Goal: Task Accomplishment & Management: Use online tool/utility

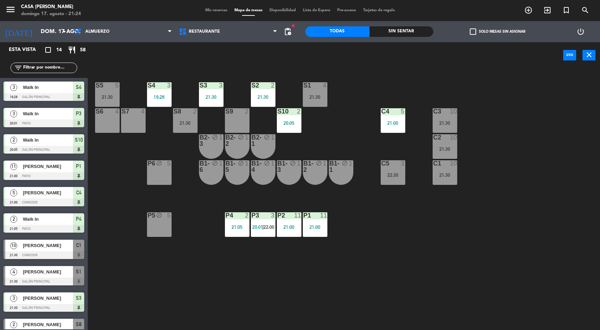
click at [548, 256] on div "S5 5 21:30 S4 3 19:28 S3 3 21:30 S2 2 21:30 S1 4 21:30 S6 4 S7 4 S8 2 21:30 S9 …" at bounding box center [347, 200] width 507 height 261
click at [265, 233] on div "P3 3 20:01 | 22:00" at bounding box center [263, 224] width 25 height 25
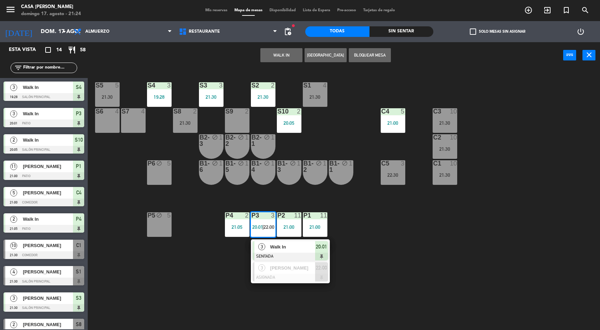
click at [313, 281] on div at bounding box center [290, 277] width 75 height 8
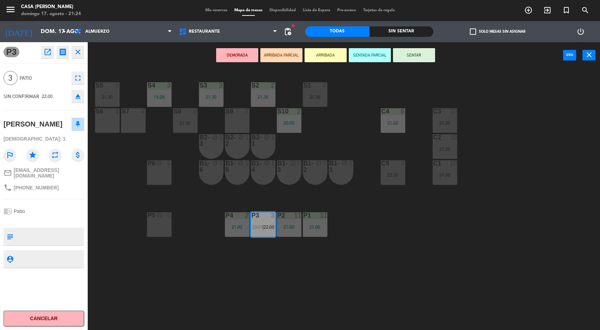
click at [402, 175] on div "22:30" at bounding box center [393, 174] width 25 height 5
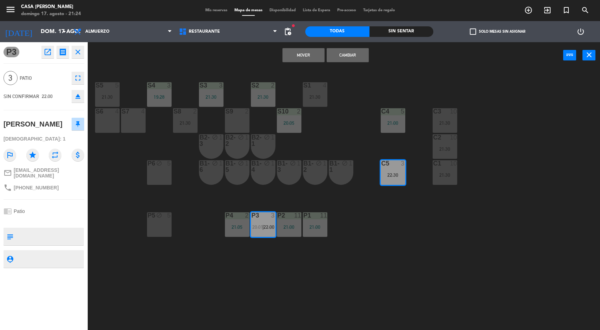
click at [353, 50] on button "Cambiar" at bounding box center [348, 55] width 42 height 14
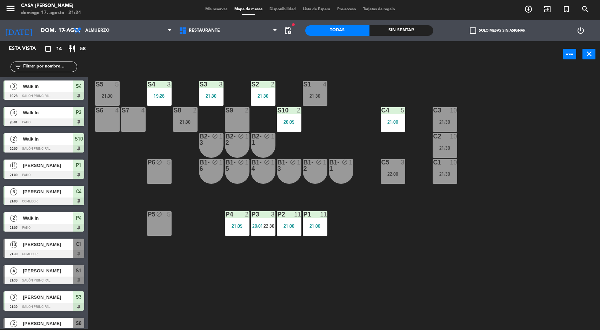
scroll to position [79, 0]
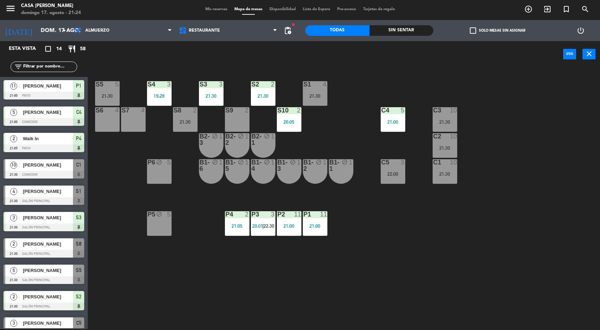
click at [394, 172] on div "22:00" at bounding box center [393, 173] width 25 height 5
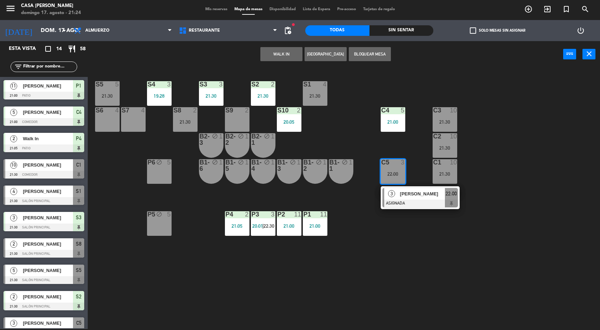
click at [428, 190] on span "[PERSON_NAME]" at bounding box center [422, 193] width 45 height 7
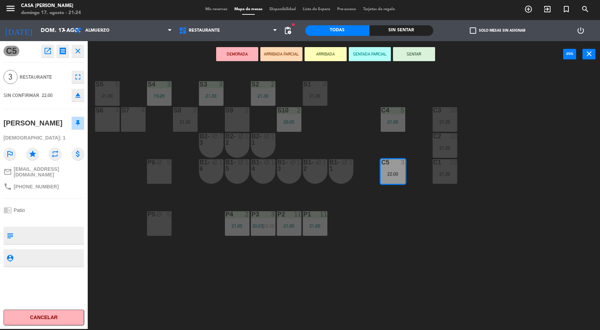
click at [413, 54] on button "SENTAR" at bounding box center [414, 54] width 42 height 14
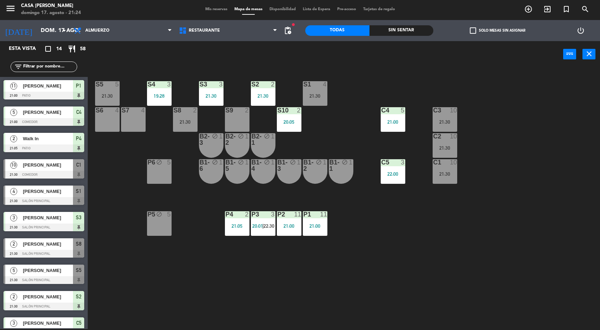
click at [527, 254] on div "S5 5 21:30 S4 3 19:28 S3 3 21:30 S2 2 21:30 S1 4 21:30 S6 4 S7 4 S8 2 21:30 S9 …" at bounding box center [347, 198] width 507 height 261
click at [534, 250] on div "S5 5 21:30 S4 3 19:28 S3 3 21:30 S2 2 21:30 S1 4 21:30 S6 4 S7 4 S8 2 21:30 S9 …" at bounding box center [347, 198] width 507 height 261
click at [430, 257] on div "S5 5 21:30 S4 3 19:28 S3 3 21:30 S2 2 21:30 S1 4 21:30 S6 4 S7 4 S8 2 21:30 S9 …" at bounding box center [347, 198] width 507 height 261
click at [420, 245] on div "S5 5 21:30 S4 3 19:28 S3 3 21:30 S2 2 21:30 S1 4 21:30 S6 4 S7 4 S8 2 21:30 S9 …" at bounding box center [347, 198] width 507 height 261
click at [461, 139] on div "10" at bounding box center [457, 136] width 12 height 6
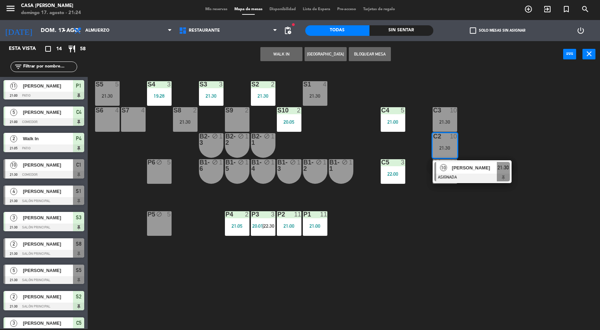
click at [485, 246] on div "S5 5 21:30 S4 3 19:28 S3 3 21:30 S2 2 21:30 S1 4 21:30 S6 4 S7 4 S8 2 21:30 S9 …" at bounding box center [347, 198] width 507 height 261
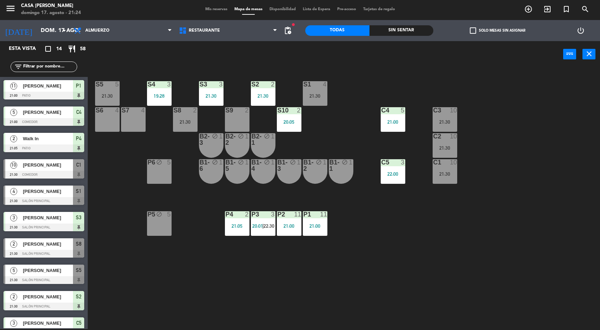
click at [574, 114] on div "S5 5 21:30 S4 3 19:28 S3 3 21:30 S2 2 21:30 S1 4 21:30 S6 4 S7 4 S8 2 21:30 S9 …" at bounding box center [347, 198] width 507 height 261
click at [319, 222] on div "P1 11 21:00" at bounding box center [315, 223] width 25 height 25
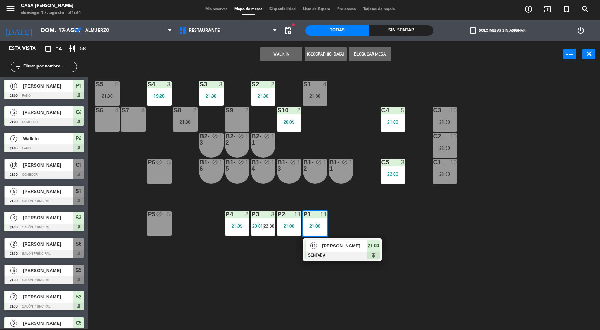
click at [348, 249] on span "[PERSON_NAME]" at bounding box center [344, 245] width 45 height 7
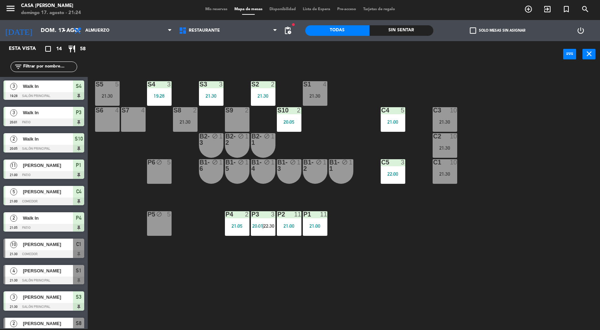
click at [316, 281] on div "S5 5 21:30 S4 3 19:28 S3 3 21:30 S2 2 21:30 S1 4 21:30 S6 4 S7 4 S8 2 21:30 S9 …" at bounding box center [347, 198] width 507 height 261
click at [333, 245] on div "S5 5 21:30 S4 3 19:28 S3 3 21:30 S2 2 21:30 S1 4 21:30 S6 4 S7 4 S8 2 21:30 S9 …" at bounding box center [347, 198] width 507 height 261
click at [383, 249] on div "S5 5 21:30 S4 3 19:28 S3 3 21:30 S2 2 21:30 S1 4 21:30 S6 4 S7 4 S8 2 21:30 S9 …" at bounding box center [347, 198] width 507 height 261
click at [253, 227] on span "20:01" at bounding box center [257, 226] width 11 height 6
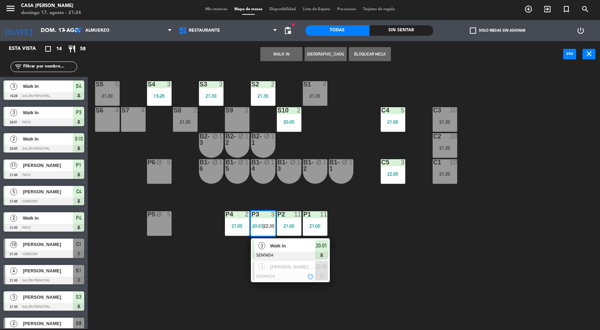
click at [367, 280] on div "S5 5 21:30 S4 3 19:28 S3 3 21:30 S2 2 21:30 S1 4 21:30 S6 4 S7 4 S8 2 21:30 S9 …" at bounding box center [347, 198] width 507 height 261
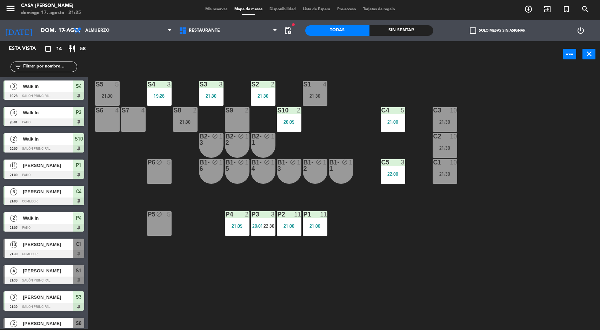
click at [303, 232] on div "P1 11 21:00" at bounding box center [315, 223] width 25 height 25
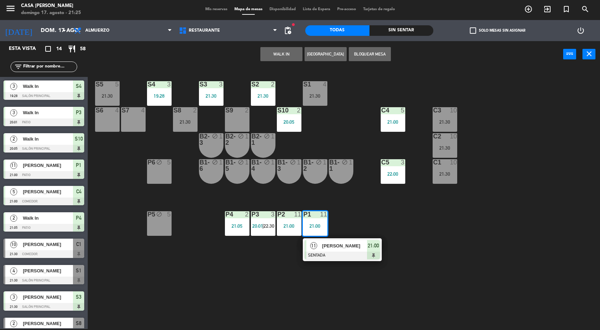
click at [335, 242] on span "[PERSON_NAME]" at bounding box center [344, 245] width 45 height 7
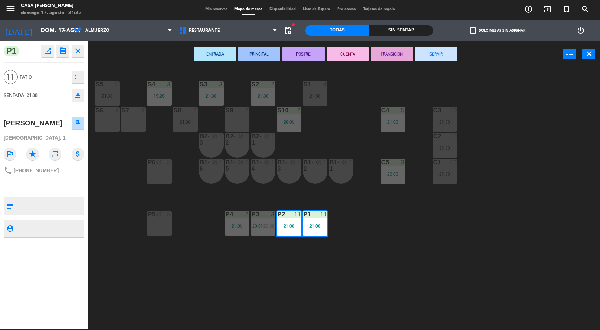
click at [111, 125] on div "S6 4" at bounding box center [107, 119] width 25 height 25
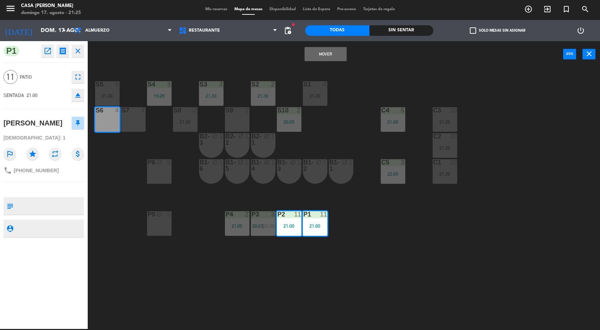
click at [144, 123] on div "S7 4" at bounding box center [133, 119] width 25 height 25
click at [321, 60] on button "Mover y Unir" at bounding box center [326, 54] width 42 height 14
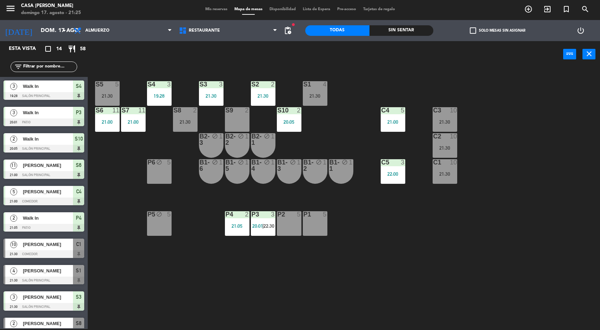
click at [446, 264] on div "S5 5 21:30 S4 3 19:28 S3 3 21:30 S2 2 21:30 S1 4 21:30 S6 11 21:00 S7 11 21:00 …" at bounding box center [347, 198] width 507 height 261
click at [140, 122] on div "21:00" at bounding box center [133, 121] width 25 height 5
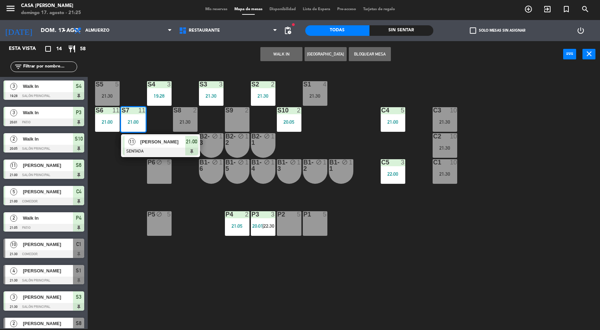
click at [147, 136] on div "[PERSON_NAME]" at bounding box center [163, 142] width 46 height 12
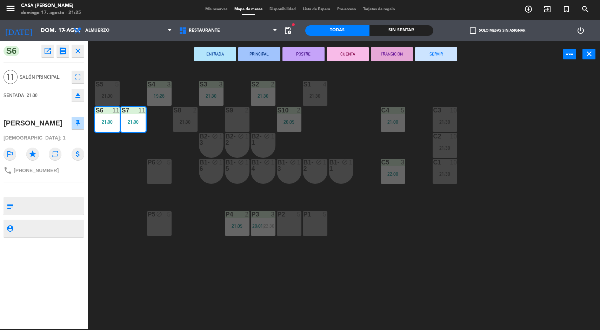
click at [287, 232] on div "P2 5" at bounding box center [289, 223] width 25 height 25
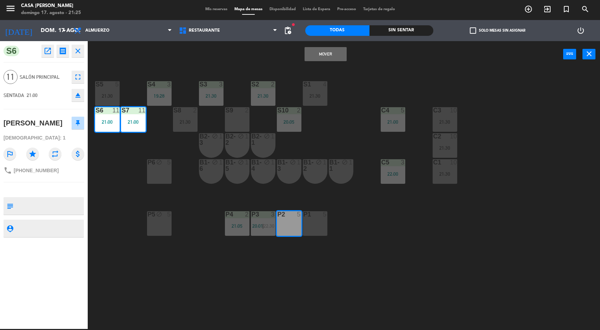
click at [318, 227] on div "P1 5" at bounding box center [315, 223] width 25 height 25
click at [317, 58] on button "Mover y Unir" at bounding box center [326, 54] width 42 height 14
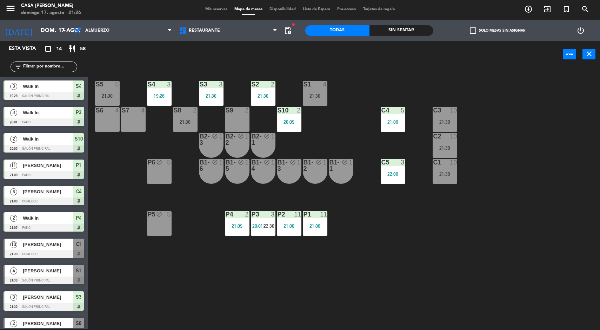
click at [321, 225] on div "21:00" at bounding box center [315, 225] width 25 height 5
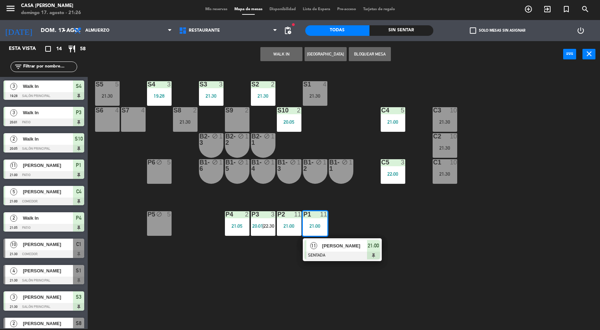
click at [341, 254] on div at bounding box center [342, 255] width 75 height 8
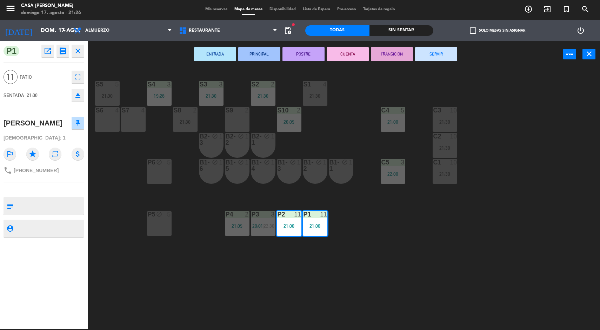
click at [108, 121] on div "S6 4" at bounding box center [107, 119] width 25 height 25
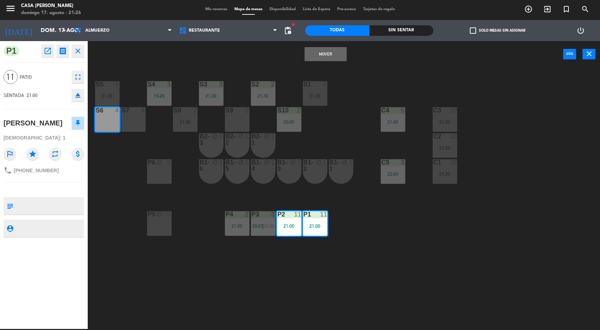
click at [135, 113] on div "S7 4" at bounding box center [133, 110] width 25 height 7
click at [318, 55] on button "Mover y Unir" at bounding box center [326, 54] width 42 height 14
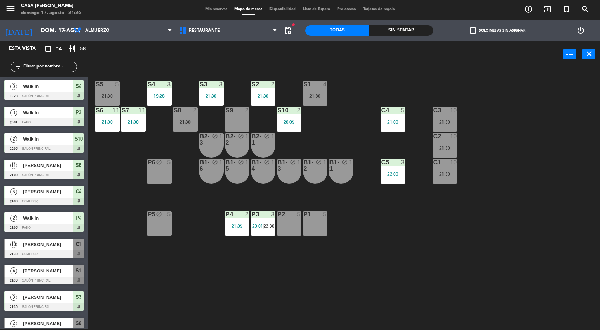
click at [256, 226] on span "20:01" at bounding box center [257, 226] width 11 height 6
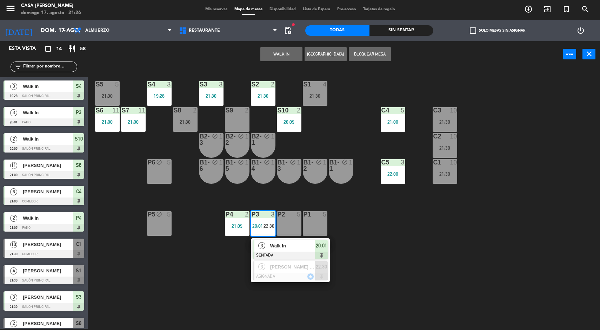
click at [279, 271] on div "[PERSON_NAME] [PERSON_NAME]" at bounding box center [293, 267] width 46 height 12
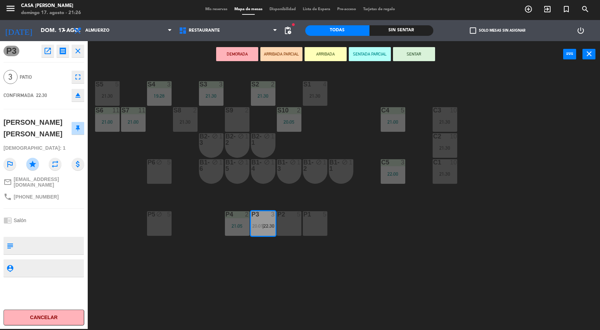
click at [299, 232] on div "P2 5" at bounding box center [289, 223] width 25 height 25
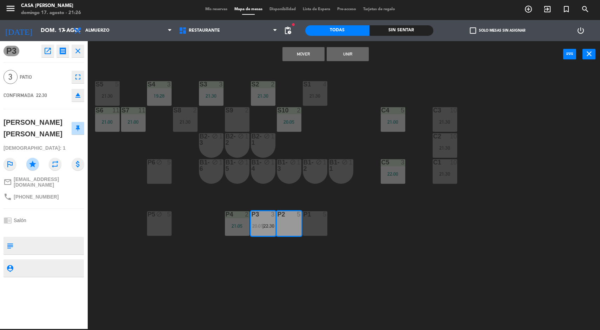
click at [335, 290] on div "S5 5 21:30 S4 3 19:28 S3 3 21:30 S2 2 21:30 S1 4 21:30 S6 11 21:00 S7 11 21:00 …" at bounding box center [347, 198] width 507 height 261
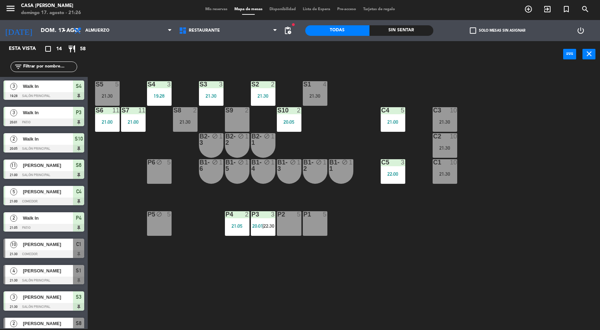
scroll to position [106, 0]
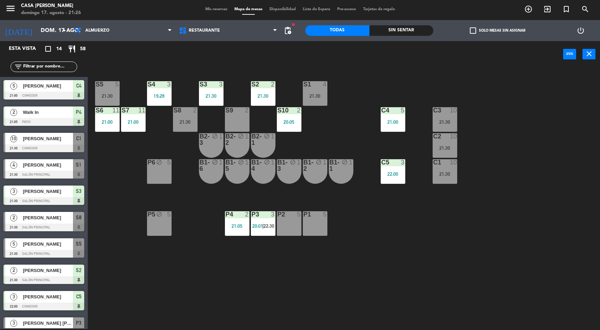
click at [265, 213] on div at bounding box center [263, 214] width 12 height 6
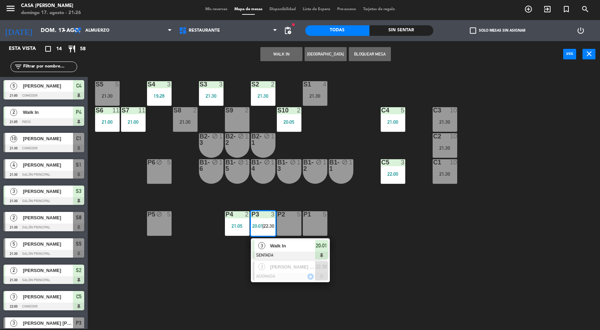
click at [273, 266] on span "[PERSON_NAME] [PERSON_NAME]" at bounding box center [292, 266] width 45 height 7
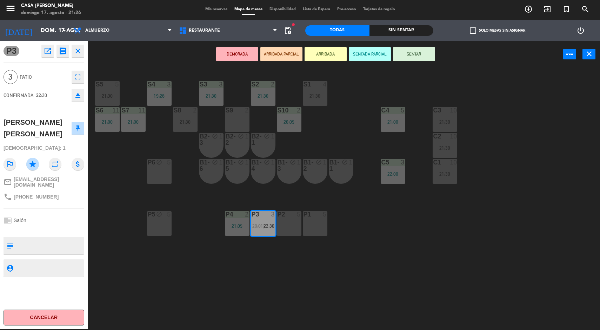
click at [294, 230] on div "P2 5" at bounding box center [289, 223] width 25 height 25
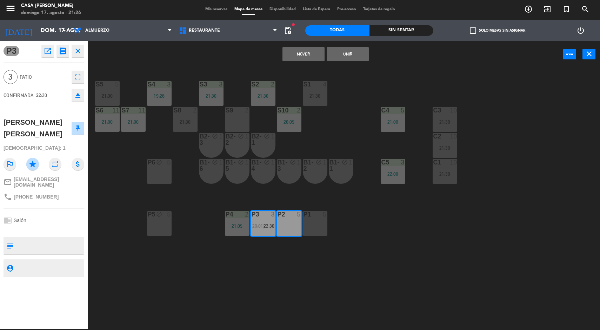
click at [303, 54] on button "Mover" at bounding box center [304, 54] width 42 height 14
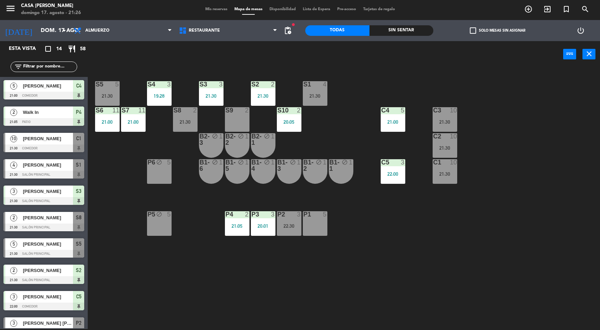
scroll to position [1, 0]
click at [319, 227] on div "P1 5" at bounding box center [315, 223] width 25 height 25
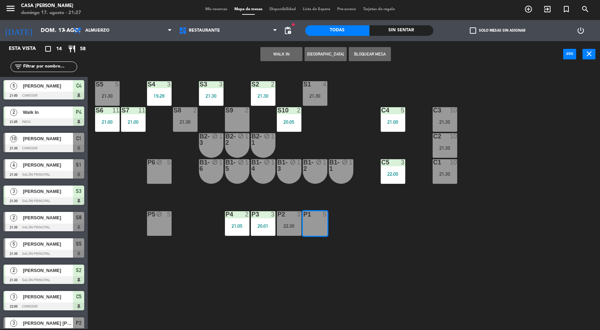
click at [282, 59] on button "WALK IN" at bounding box center [282, 54] width 42 height 14
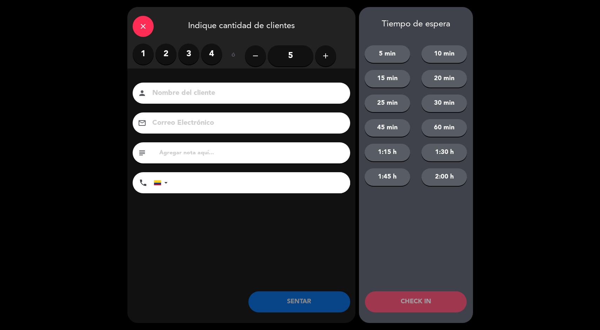
click at [286, 61] on input "5" at bounding box center [291, 55] width 46 height 21
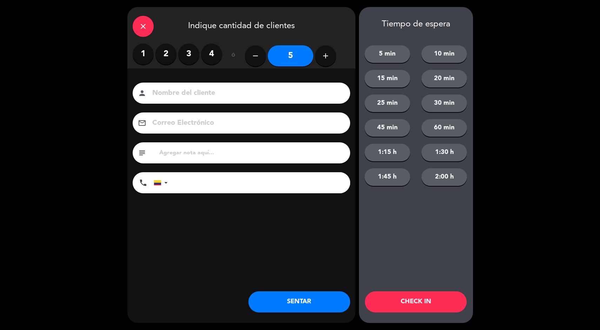
click at [300, 309] on button "SENTAR" at bounding box center [300, 301] width 102 height 21
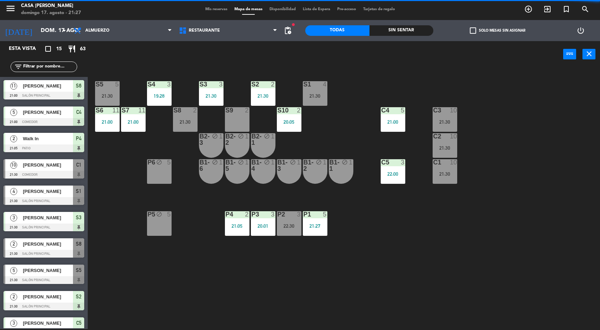
scroll to position [0, 0]
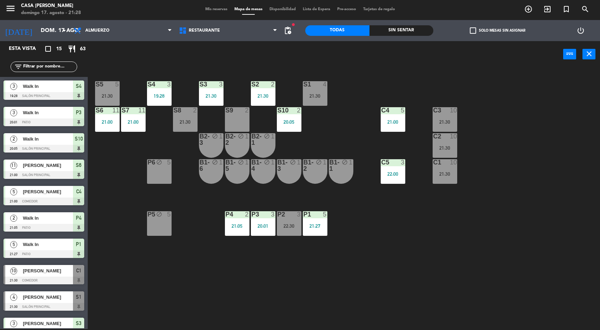
click at [514, 249] on div "S5 5 21:30 S4 3 19:28 S3 3 21:30 S2 2 21:30 S1 4 21:30 S6 11 21:00 S7 11 21:00 …" at bounding box center [347, 198] width 507 height 261
click at [454, 127] on div "C3 10 21:30" at bounding box center [445, 119] width 25 height 25
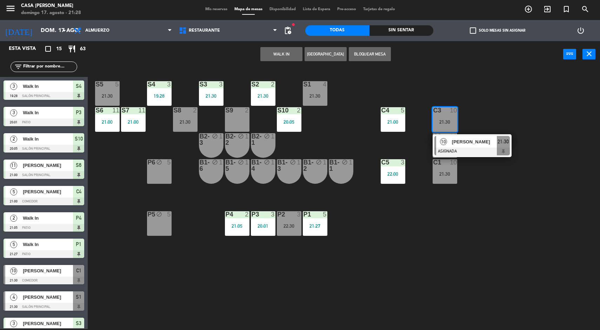
click at [245, 232] on div "P4 2 21:05" at bounding box center [237, 223] width 25 height 25
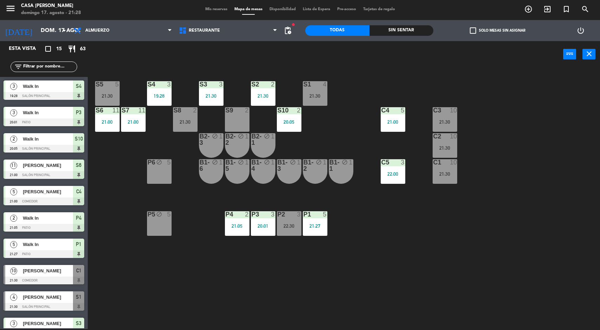
click at [487, 249] on div "S5 5 21:30 S4 3 19:28 S3 3 21:30 S2 2 21:30 S1 4 21:30 S6 11 21:00 S7 11 21:00 …" at bounding box center [347, 198] width 507 height 261
click at [240, 219] on div "P4 2 21:05" at bounding box center [237, 223] width 25 height 25
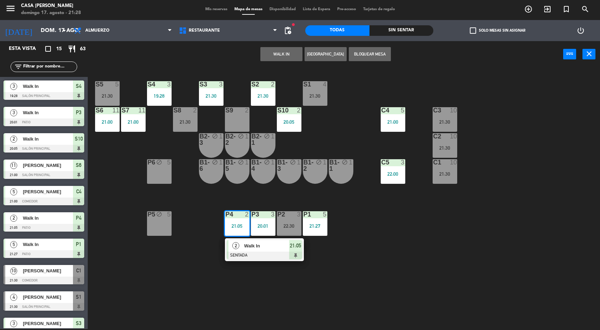
click at [548, 219] on div "S5 5 21:30 S4 3 19:28 S3 3 21:30 S2 2 21:30 S1 4 21:30 S6 11 21:00 S7 11 21:00 …" at bounding box center [347, 198] width 507 height 261
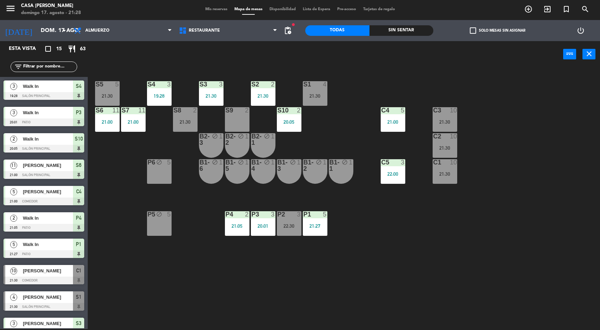
click at [541, 249] on div "S5 5 21:30 S4 3 19:28 S3 3 21:30 S2 2 21:30 S1 4 21:30 S6 11 21:00 S7 11 21:00 …" at bounding box center [347, 198] width 507 height 261
click at [538, 250] on div "S5 5 21:30 S4 3 19:28 S3 3 21:30 S2 2 21:30 S1 4 21:30 S6 11 21:00 S7 11 21:00 …" at bounding box center [347, 198] width 507 height 261
click at [550, 253] on div "S5 5 21:30 S4 3 19:28 S3 3 21:30 S2 2 21:30 S1 4 21:30 S6 11 21:00 S7 11 21:00 …" at bounding box center [347, 198] width 507 height 261
click at [546, 240] on div "S5 5 21:30 S4 3 19:28 S3 3 21:30 S2 2 21:30 S1 4 21:30 S6 11 21:00 S7 11 21:00 …" at bounding box center [347, 198] width 507 height 261
click at [540, 240] on div "S5 5 21:30 S4 3 19:28 S3 3 21:30 S2 2 21:30 S1 4 21:30 S6 11 21:00 S7 11 21:00 …" at bounding box center [347, 198] width 507 height 261
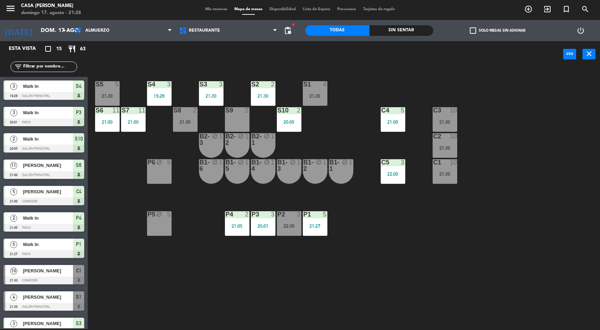
click at [411, 26] on div "Sin sentar" at bounding box center [402, 30] width 64 height 11
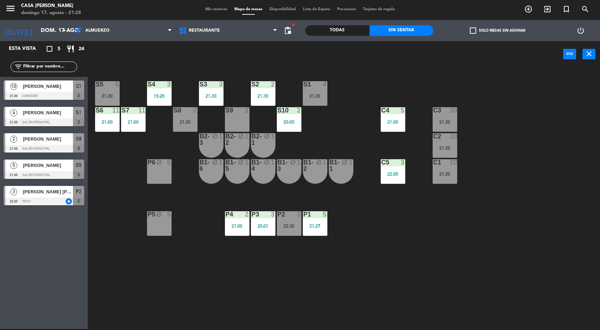
click at [228, 220] on div "P4 2 21:05" at bounding box center [237, 223] width 25 height 25
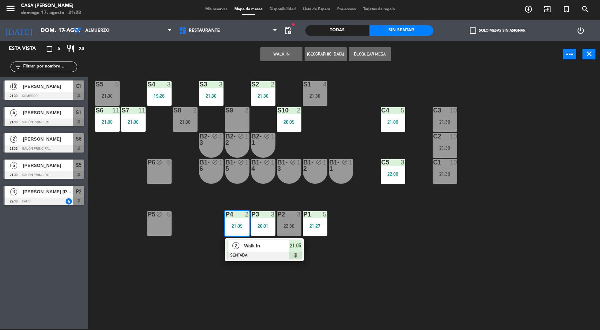
click at [284, 255] on div at bounding box center [264, 255] width 75 height 8
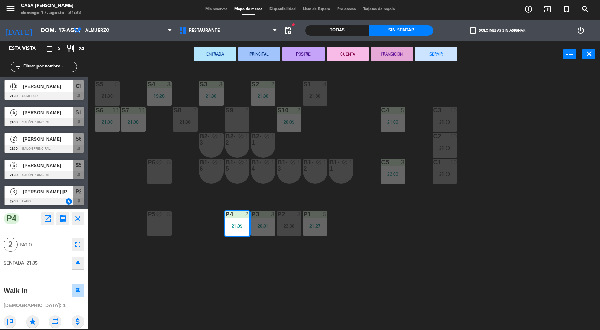
click at [502, 270] on div "S5 5 21:30 S4 3 19:28 S3 3 21:30 S2 2 21:30 S1 4 21:30 S6 11 21:00 S7 11 21:00 …" at bounding box center [347, 198] width 507 height 261
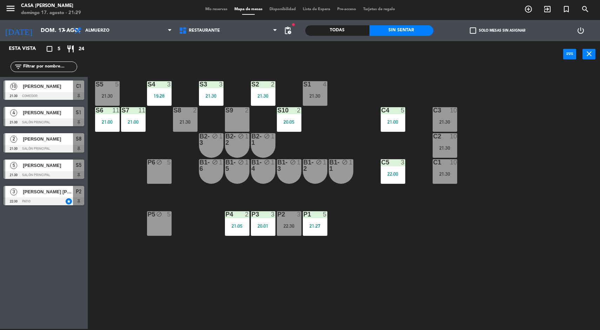
click at [133, 95] on div "S5 5 21:30 S4 3 19:28 S3 3 21:30 S2 2 21:30 S1 4 21:30 S6 11 21:00 S7 11 21:00 …" at bounding box center [347, 198] width 507 height 261
click at [169, 84] on div "3" at bounding box center [169, 84] width 4 height 6
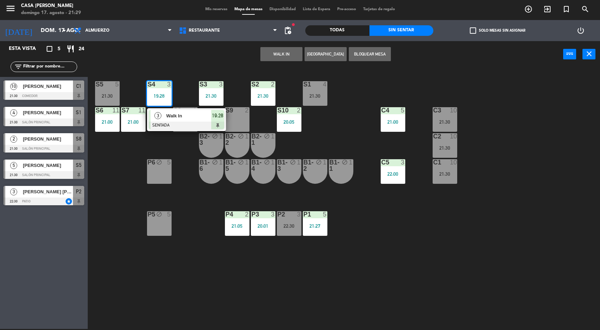
click at [195, 125] on div at bounding box center [186, 125] width 75 height 8
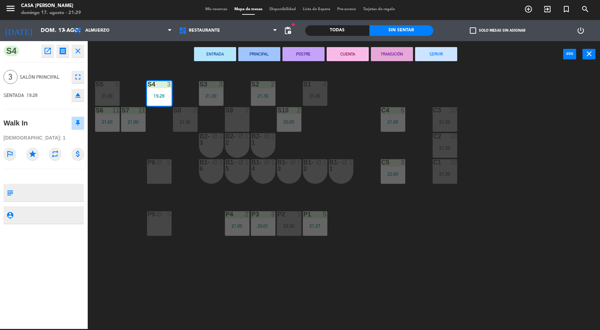
click at [442, 61] on button "SERVIR" at bounding box center [436, 54] width 42 height 14
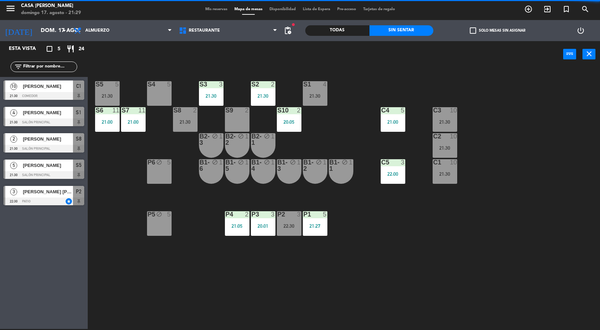
click at [194, 127] on div "S8 2 21:30" at bounding box center [185, 119] width 25 height 25
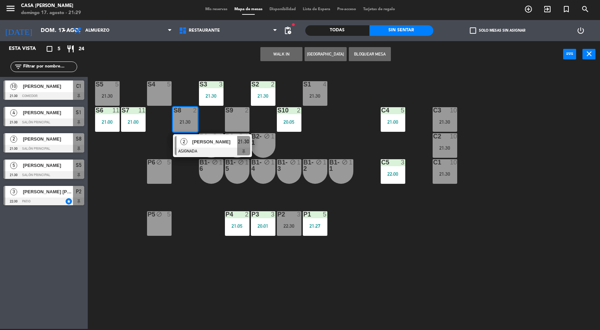
click at [552, 181] on div "S5 5 21:30 S4 5 S3 3 21:30 S2 2 21:30 S1 4 21:30 S6 11 21:00 S7 11 21:00 S8 2 2…" at bounding box center [347, 198] width 507 height 261
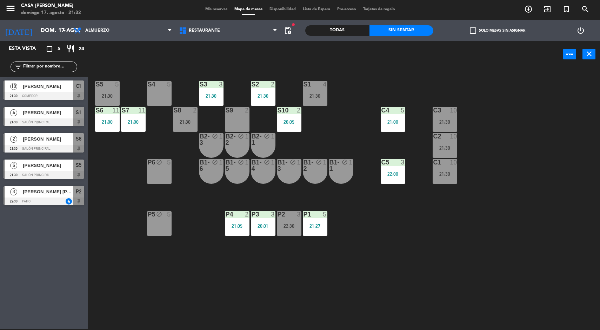
click at [316, 222] on div "P1 5 21:27" at bounding box center [315, 223] width 25 height 25
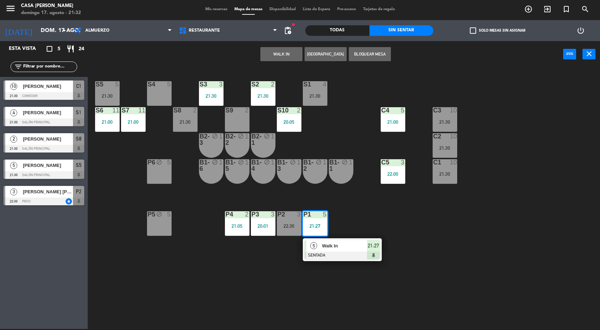
click at [332, 257] on div at bounding box center [342, 255] width 75 height 8
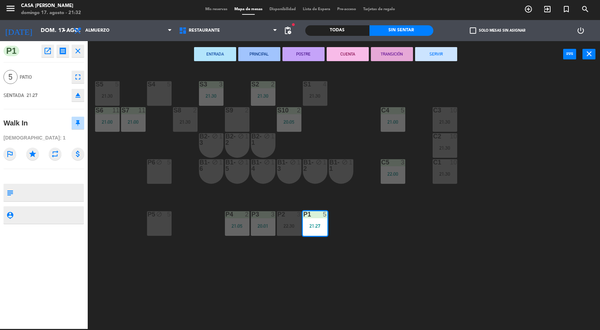
click at [446, 51] on button "SERVIR" at bounding box center [436, 54] width 42 height 14
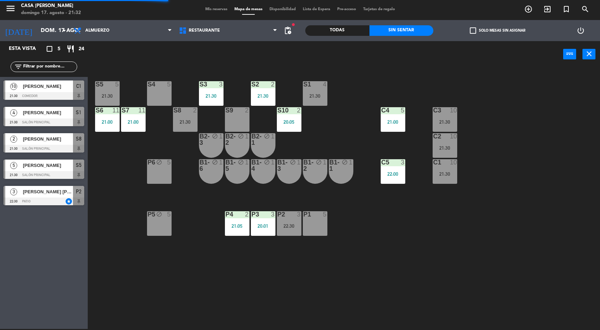
click at [533, 236] on div "S5 5 21:30 S4 5 S3 3 21:30 S2 2 21:30 S1 4 21:30 S6 11 21:00 S7 11 21:00 S8 2 2…" at bounding box center [347, 198] width 507 height 261
click at [318, 93] on div "21:30" at bounding box center [315, 95] width 25 height 5
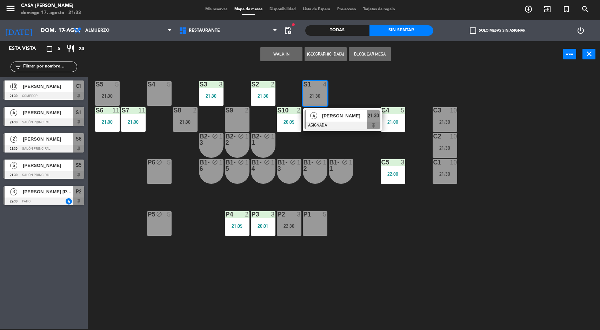
click at [330, 120] on div "[PERSON_NAME]" at bounding box center [345, 116] width 46 height 12
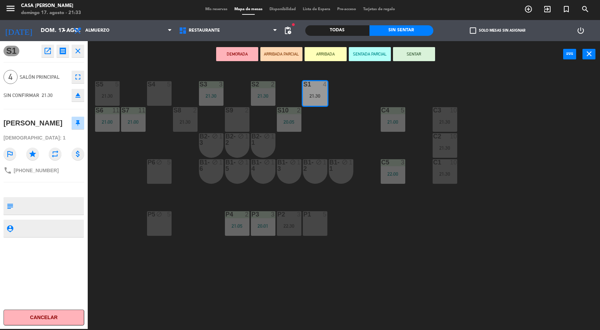
click at [416, 56] on button "SENTAR" at bounding box center [414, 54] width 42 height 14
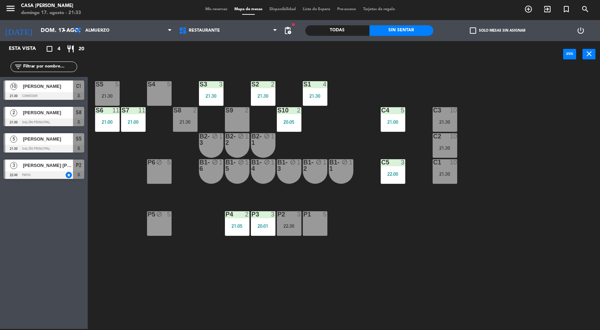
click at [330, 84] on div "4" at bounding box center [327, 84] width 12 height 6
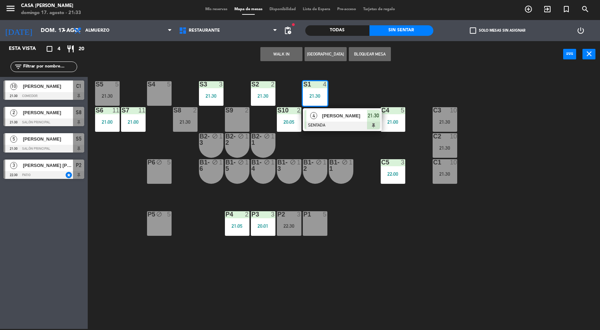
click at [348, 128] on div at bounding box center [342, 125] width 75 height 8
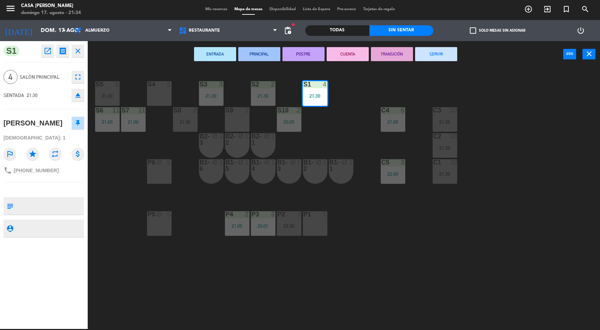
click at [450, 279] on div "S5 5 21:30 S4 5 S3 3 21:30 S2 2 21:30 S1 4 21:30 S6 11 21:00 S7 11 21:00 S8 2 2…" at bounding box center [347, 198] width 507 height 261
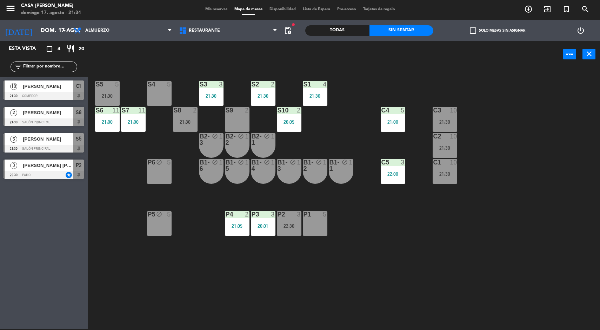
click at [470, 233] on div "S5 5 21:30 S4 5 S3 3 21:30 S2 2 21:30 S1 4 21:30 S6 11 21:00 S7 11 21:00 S8 2 2…" at bounding box center [347, 198] width 507 height 261
click at [261, 223] on div "20:01" at bounding box center [263, 225] width 25 height 5
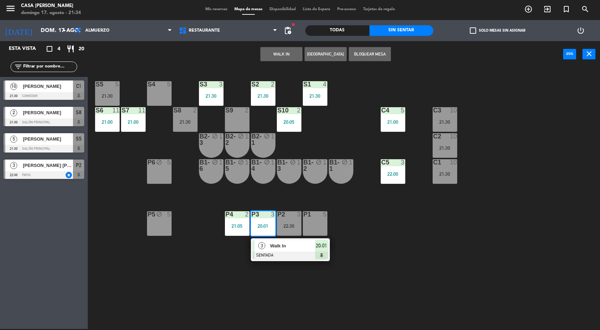
click at [361, 280] on div "S5 5 21:30 S4 5 S3 3 21:30 S2 2 21:30 S1 4 21:30 S6 11 21:00 S7 11 21:00 S8 2 2…" at bounding box center [347, 198] width 507 height 261
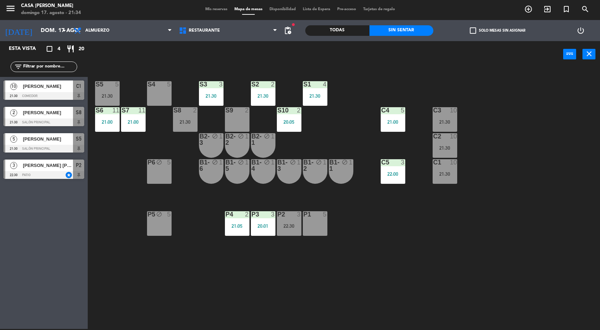
click at [233, 232] on div "P4 2 21:05" at bounding box center [237, 223] width 25 height 25
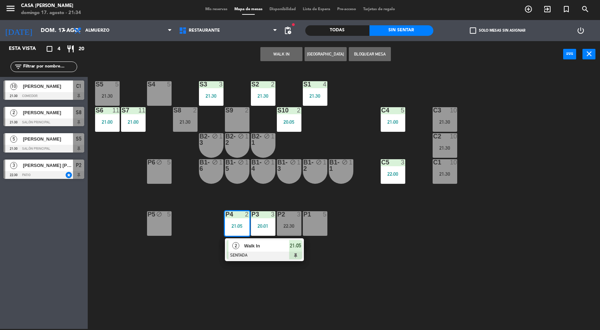
click at [301, 256] on div at bounding box center [264, 255] width 75 height 8
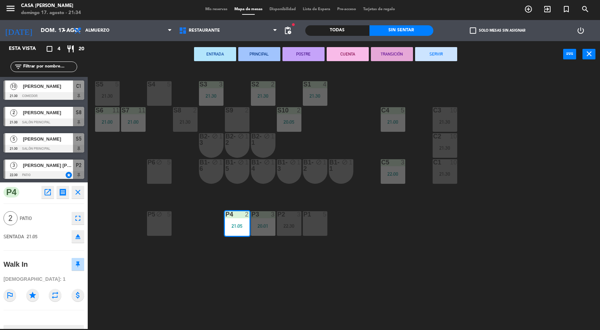
click at [395, 280] on div "S5 5 21:30 S4 5 S3 3 21:30 S2 2 21:30 S1 4 21:30 S6 11 21:00 S7 11 21:00 S8 2 2…" at bounding box center [347, 198] width 507 height 261
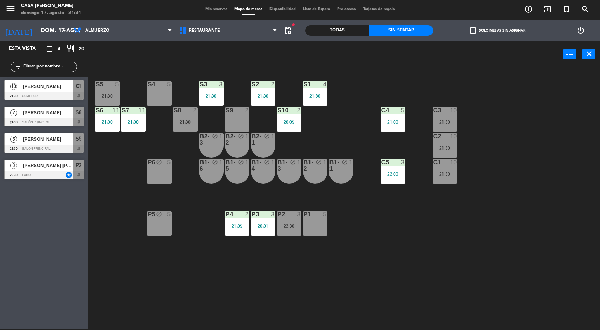
click at [263, 226] on div "20:01" at bounding box center [263, 225] width 25 height 5
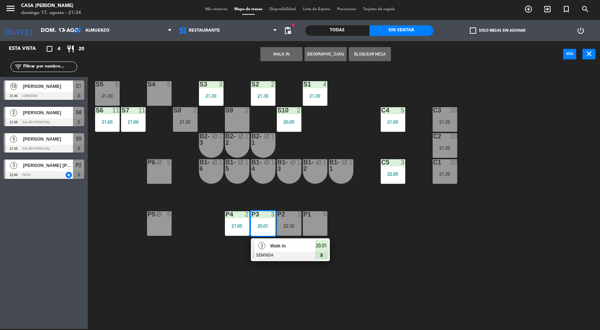
click at [382, 285] on div "S5 5 21:30 S4 5 S3 3 21:30 S2 2 21:30 S1 4 21:30 S6 11 21:00 S7 11 21:00 S8 2 2…" at bounding box center [347, 198] width 507 height 261
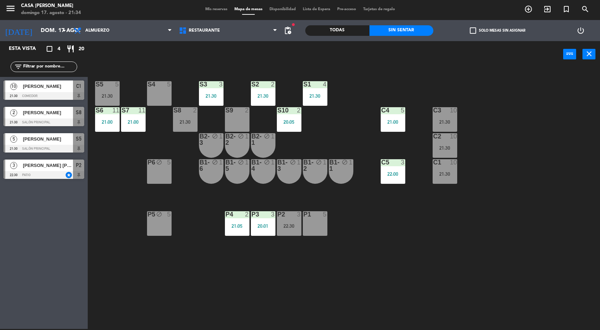
click at [235, 234] on div "P4 2 21:05" at bounding box center [237, 223] width 25 height 25
click at [511, 264] on div "S5 5 21:30 S4 5 S3 3 21:30 S2 2 21:30 S1 4 21:30 S6 11 21:00 S7 11 21:00 S8 2 2…" at bounding box center [347, 198] width 507 height 261
click at [397, 269] on div "S5 5 21:30 S4 5 S3 3 21:30 S2 2 21:30 S1 4 21:30 S6 11 21:00 S7 11 21:00 S8 2 2…" at bounding box center [347, 198] width 507 height 261
click at [336, 99] on div "S5 5 21:30 S4 5 S3 3 21:30 S2 2 21:30 S1 4 21:30 S6 11 21:00 S7 11 21:00 S8 2 2…" at bounding box center [347, 198] width 507 height 261
click at [237, 233] on div "P4 2 21:05" at bounding box center [237, 223] width 25 height 25
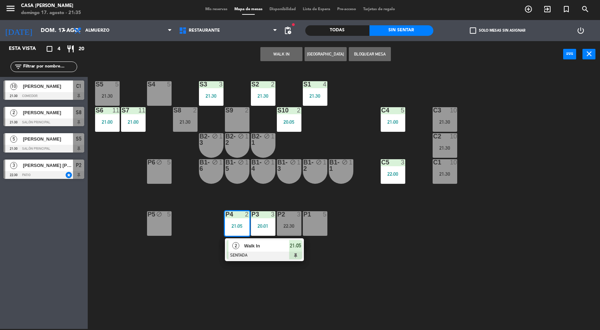
click at [278, 246] on span "Walk In" at bounding box center [266, 245] width 45 height 7
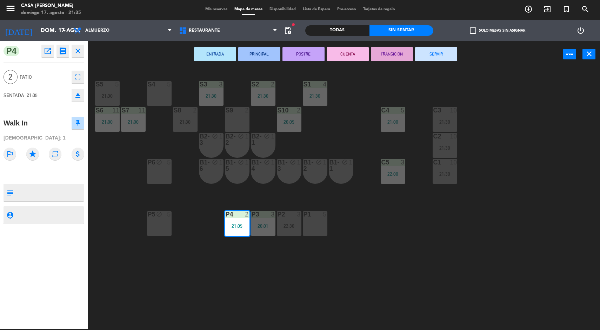
click at [352, 172] on div "B1-1 block 1" at bounding box center [341, 171] width 25 height 25
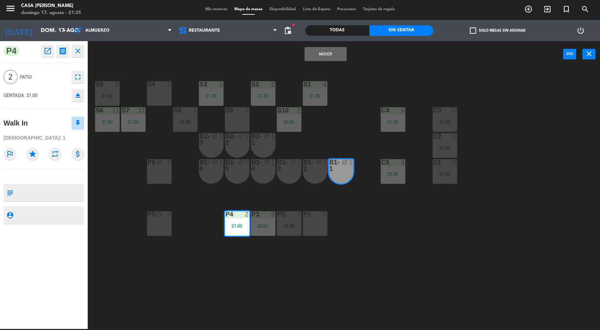
click at [324, 54] on button "Mover" at bounding box center [326, 54] width 42 height 14
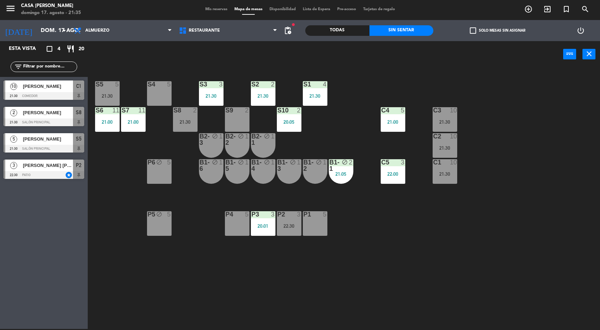
click at [169, 95] on div "S4 5" at bounding box center [159, 93] width 25 height 25
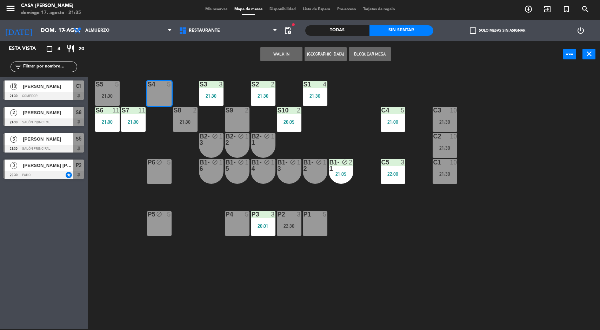
click at [330, 161] on div "B1-1" at bounding box center [330, 165] width 0 height 13
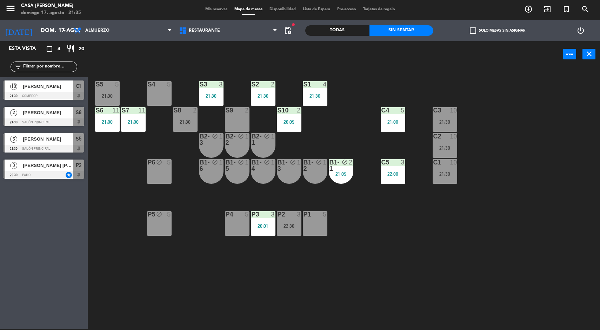
click at [350, 95] on div "S5 5 21:30 S4 5 S3 3 21:30 S2 2 21:30 S1 4 21:30 S6 11 21:00 S7 11 21:00 S8 2 2…" at bounding box center [347, 198] width 507 height 261
click at [344, 161] on icon "block" at bounding box center [345, 162] width 6 height 6
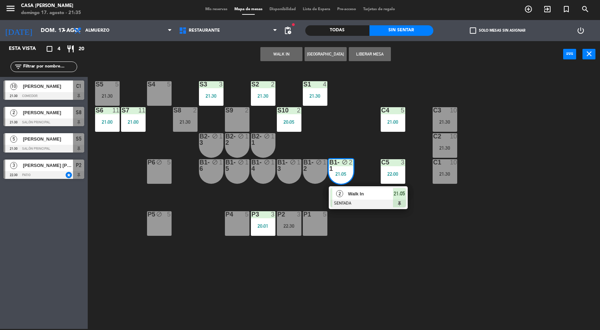
click at [157, 85] on div at bounding box center [159, 84] width 12 height 6
click at [323, 34] on div "Todas" at bounding box center [337, 30] width 64 height 11
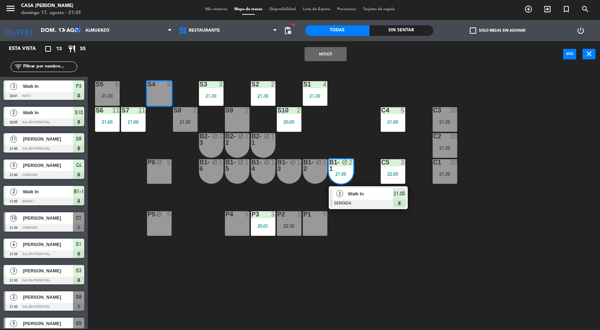
click at [335, 53] on button "Mover" at bounding box center [326, 54] width 42 height 14
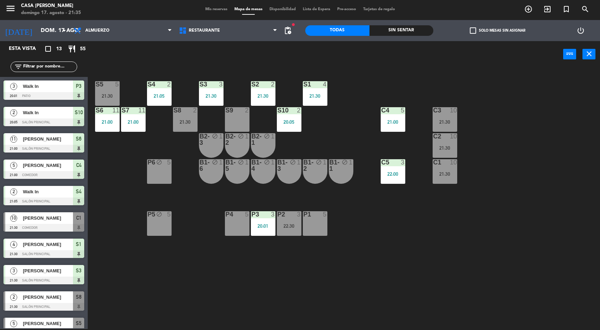
click at [451, 179] on div "C1 10 21:30" at bounding box center [445, 171] width 25 height 25
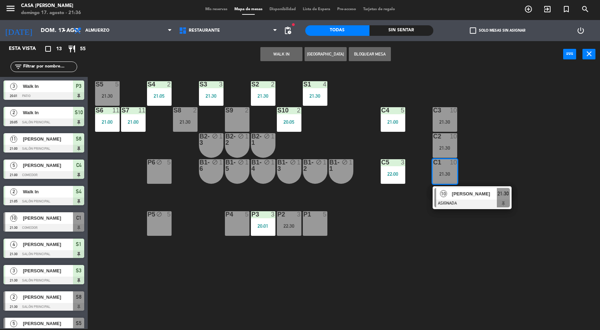
click at [480, 193] on span "[PERSON_NAME]" at bounding box center [474, 193] width 45 height 7
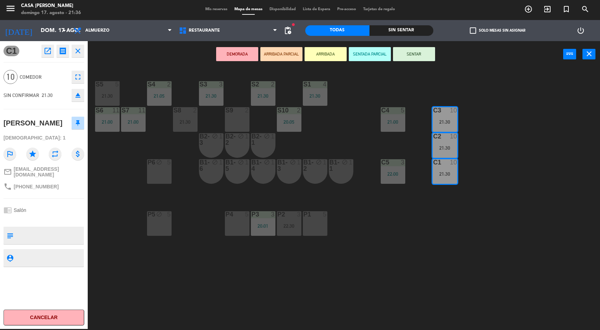
click at [318, 172] on div "B1-2 block 1" at bounding box center [315, 171] width 25 height 25
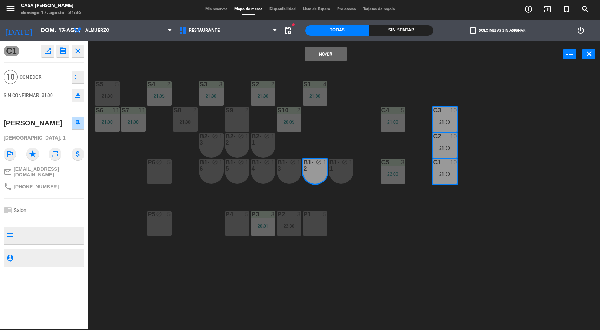
click at [318, 55] on button "Mover" at bounding box center [326, 54] width 42 height 14
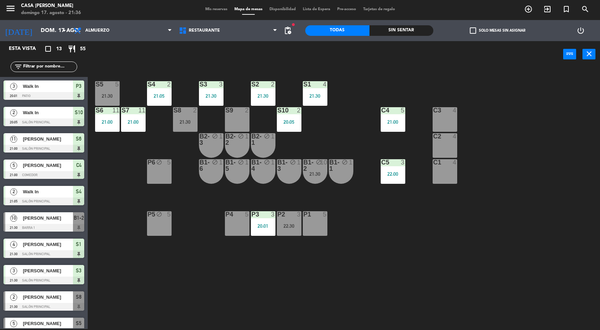
click at [600, 318] on div "S5 5 21:30 S4 2 21:05 S3 3 21:30 S2 2 21:30 S1 4 21:30 S6 11 21:00 S7 11 21:00 …" at bounding box center [347, 198] width 507 height 261
click at [551, 164] on div "S5 5 21:30 S4 2 21:05 S3 3 21:30 S2 2 21:30 S1 4 21:30 S6 11 21:00 S7 11 21:00 …" at bounding box center [347, 198] width 507 height 261
click at [175, 129] on div "S8 2 21:30" at bounding box center [185, 119] width 25 height 25
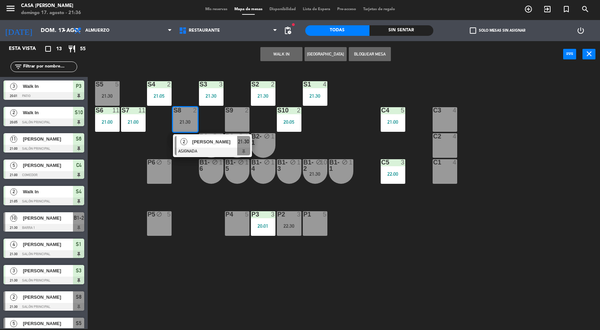
click at [222, 139] on span "[PERSON_NAME]" at bounding box center [214, 141] width 45 height 7
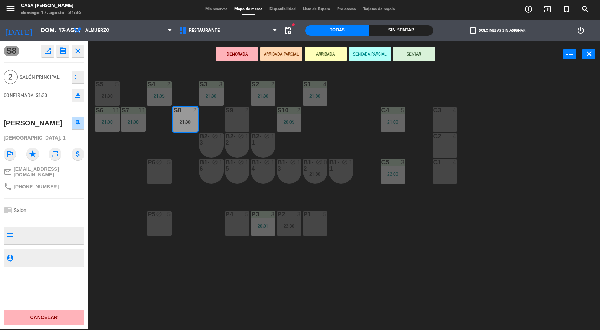
click at [451, 110] on div "4" at bounding box center [457, 110] width 12 height 6
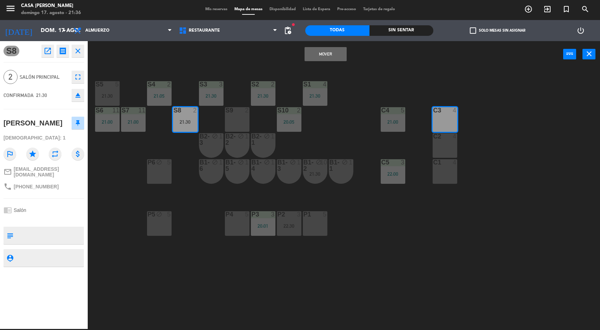
click at [324, 52] on button "Mover" at bounding box center [326, 54] width 42 height 14
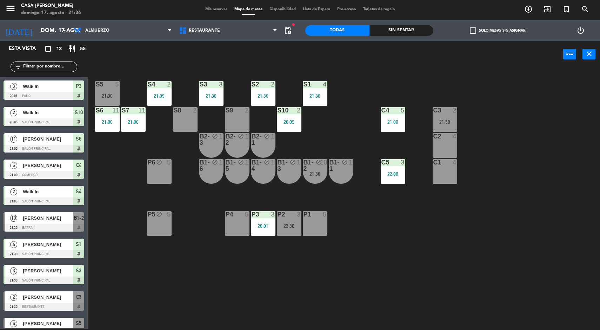
click at [412, 33] on div "Sin sentar" at bounding box center [402, 30] width 64 height 11
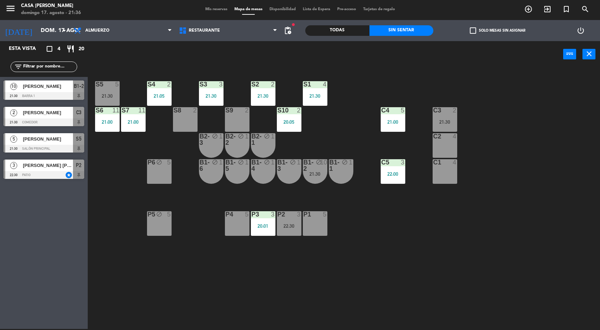
click at [318, 169] on div "block" at bounding box center [315, 165] width 12 height 13
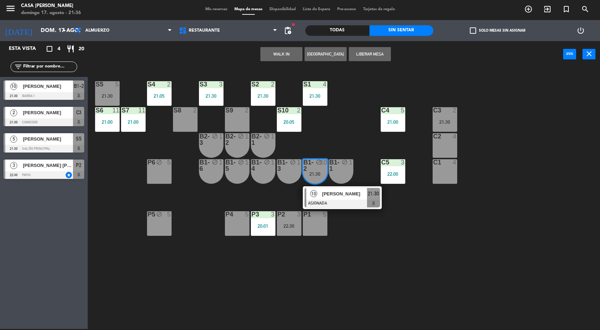
click at [347, 207] on div at bounding box center [342, 203] width 75 height 8
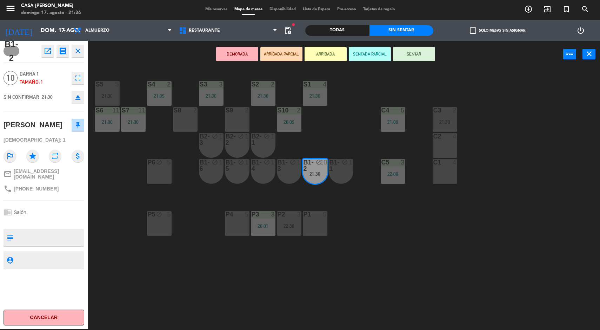
click at [442, 174] on div "C1 4" at bounding box center [445, 171] width 25 height 25
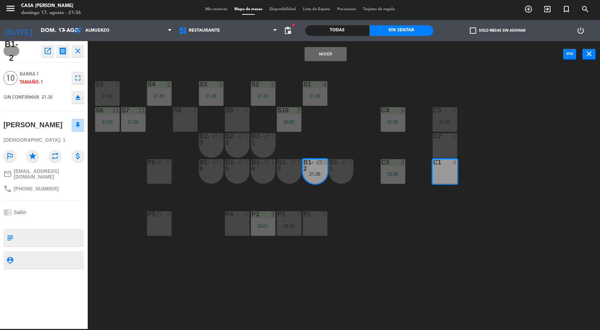
click at [455, 146] on div "C2 4" at bounding box center [445, 145] width 25 height 25
click at [326, 54] on button "Mover y Unir" at bounding box center [326, 54] width 42 height 14
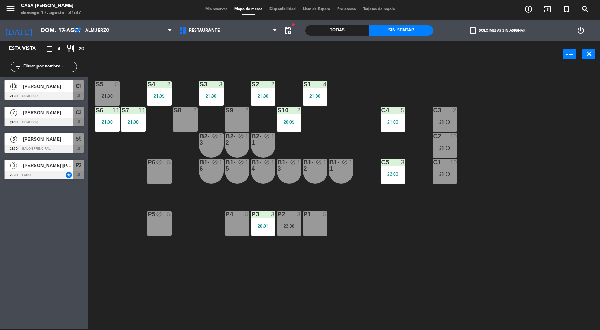
click at [518, 294] on div "S5 5 21:30 S4 2 21:05 S3 3 21:30 S2 2 21:30 S1 4 21:30 S6 11 21:00 S7 11 21:00 …" at bounding box center [347, 198] width 507 height 261
click at [521, 286] on div "S5 5 21:30 S4 2 21:05 S3 3 21:30 S2 2 21:30 S1 4 21:30 S6 11 21:00 S7 11 21:00 …" at bounding box center [347, 198] width 507 height 261
click at [520, 290] on div "S5 5 21:30 S4 2 21:05 S3 3 21:30 S2 2 21:30 S1 4 21:30 S6 11 21:00 S7 11 21:00 …" at bounding box center [347, 198] width 507 height 261
click at [526, 281] on div "S5 5 21:30 S4 2 21:05 S3 3 21:30 S2 2 21:30 S1 4 21:30 S6 11 21:00 S7 11 21:00 …" at bounding box center [347, 198] width 507 height 261
click at [109, 94] on div "21:30" at bounding box center [107, 95] width 25 height 5
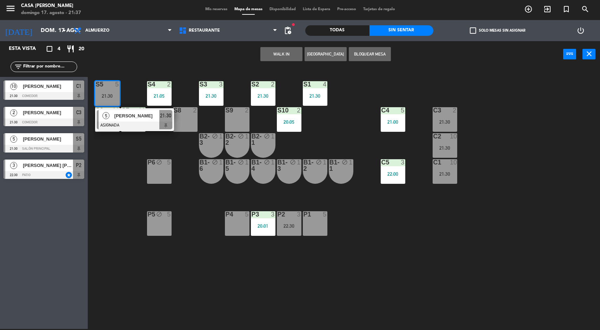
click at [107, 121] on div at bounding box center [134, 125] width 75 height 8
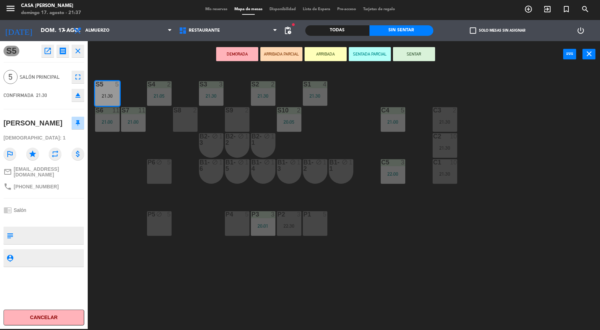
click at [387, 262] on div "S5 5 21:30 S4 2 21:05 S3 3 21:30 S2 2 21:30 S1 4 21:30 S6 11 21:00 S7 11 21:00 …" at bounding box center [347, 198] width 507 height 261
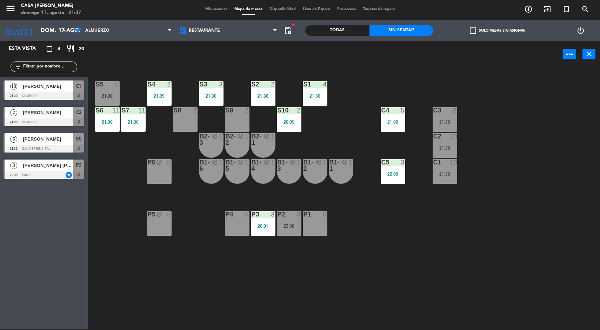
click at [104, 83] on div at bounding box center [107, 84] width 12 height 6
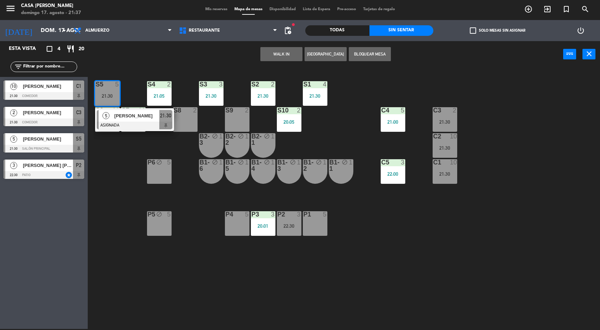
click at [532, 297] on div "S5 5 21:30 5 [PERSON_NAME] ASIGNADA 21:30 S4 2 21:05 S3 3 21:30 S2 2 21:30 S1 4…" at bounding box center [347, 198] width 507 height 261
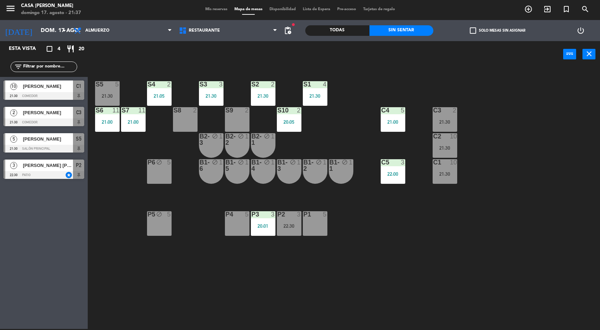
click at [232, 218] on div "P4 5" at bounding box center [237, 223] width 25 height 25
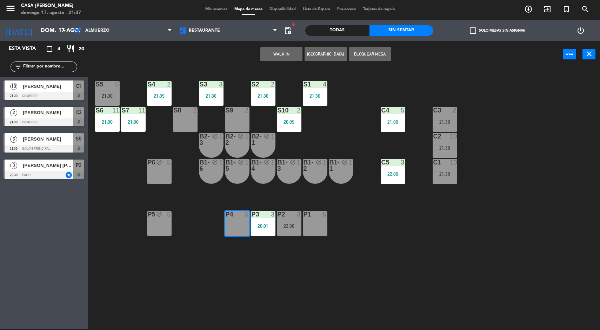
click at [271, 50] on button "WALK IN" at bounding box center [282, 54] width 42 height 14
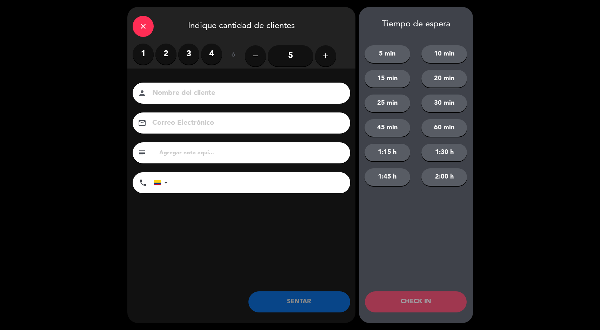
click at [207, 52] on label "4" at bounding box center [211, 54] width 21 height 21
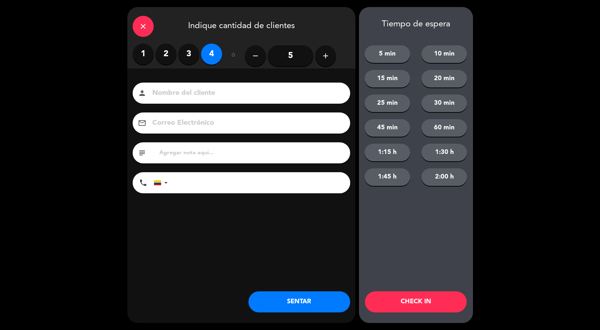
click at [285, 306] on button "SENTAR" at bounding box center [300, 301] width 102 height 21
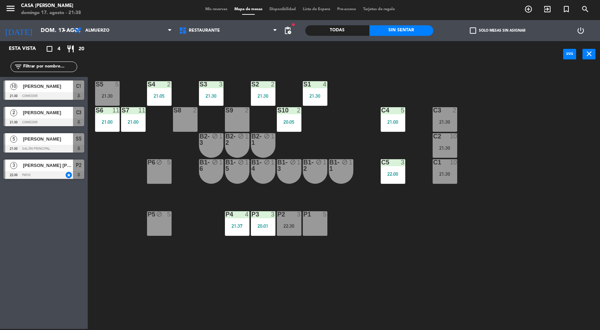
click at [533, 242] on div "S5 5 21:30 S4 2 21:05 S3 3 21:30 S2 2 21:30 S1 4 21:30 S6 11 21:00 S7 11 21:00 …" at bounding box center [347, 198] width 507 height 261
click at [445, 121] on div "21:30" at bounding box center [445, 121] width 25 height 5
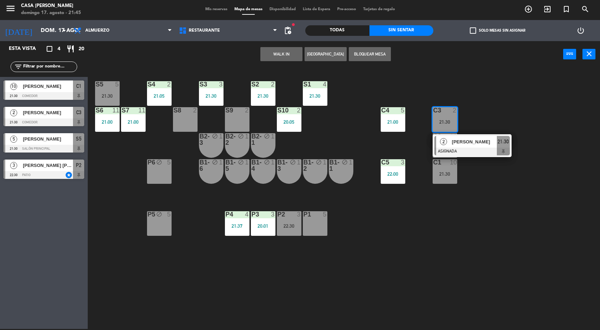
click at [456, 145] on span "[PERSON_NAME]" at bounding box center [474, 141] width 45 height 7
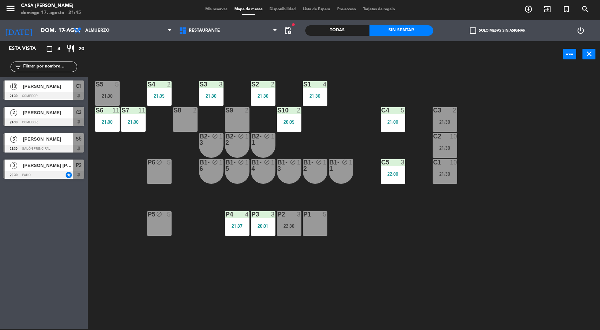
click at [108, 87] on div at bounding box center [107, 84] width 12 height 6
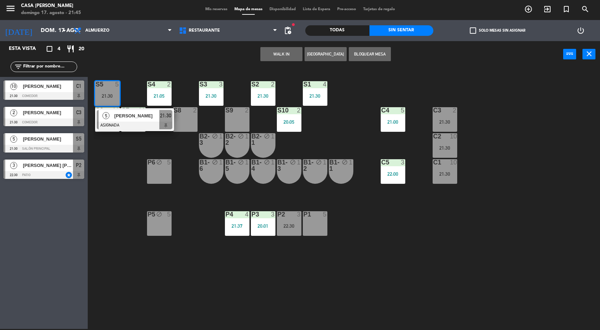
click at [125, 125] on div at bounding box center [134, 125] width 75 height 8
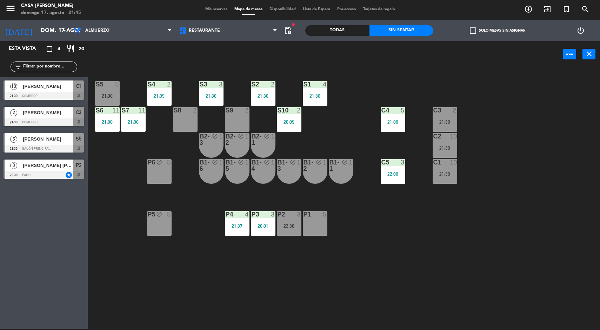
click at [128, 228] on div "S5 5 21:30 S4 2 21:05 S3 3 21:30 S2 2 21:30 S1 4 21:30 S6 11 21:00 S7 11 21:00 …" at bounding box center [347, 198] width 507 height 261
click at [440, 165] on div at bounding box center [445, 162] width 12 height 6
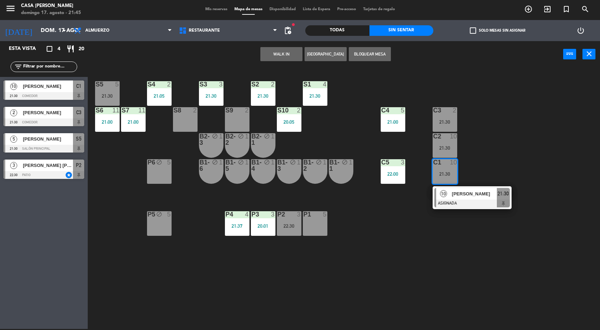
click at [473, 202] on div at bounding box center [472, 203] width 75 height 8
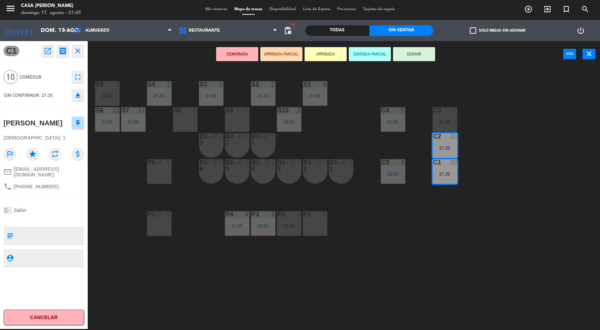
click at [50, 312] on button "Cancelar" at bounding box center [44, 317] width 81 height 16
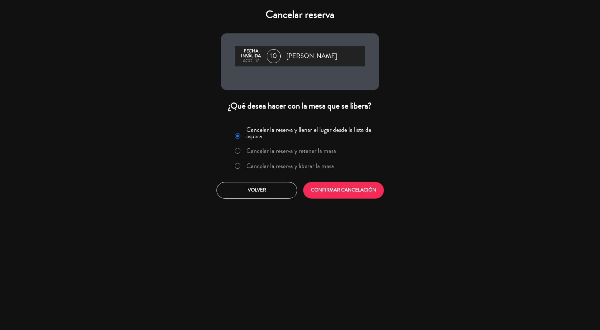
click at [237, 166] on input "Cancelar la reserva y liberar la mesa" at bounding box center [237, 165] width 5 height 5
radio input "true"
click at [348, 183] on button "CONFIRMAR CANCELACIÓN" at bounding box center [343, 190] width 81 height 17
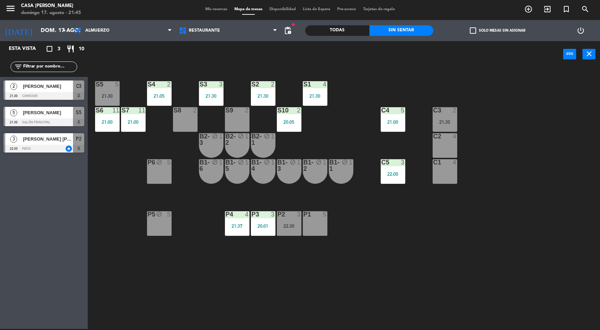
click at [290, 222] on div "P2 3 22:30" at bounding box center [289, 223] width 25 height 25
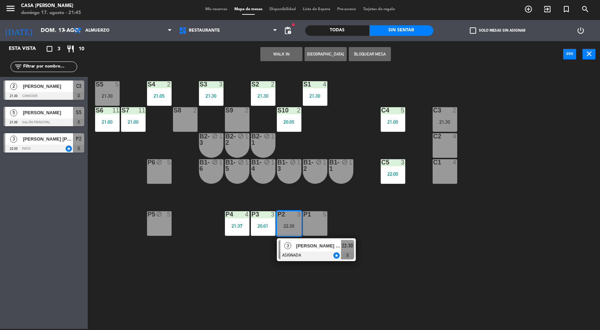
click at [336, 243] on span "[PERSON_NAME] [PERSON_NAME]" at bounding box center [318, 245] width 45 height 7
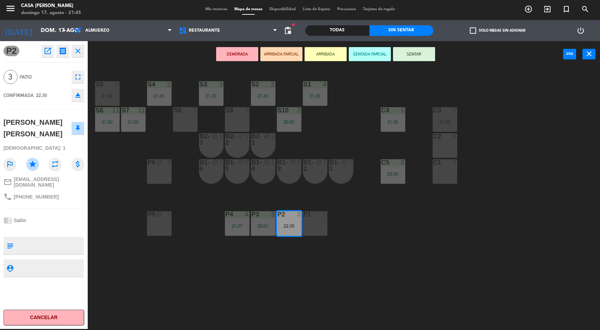
click at [417, 269] on div "S5 5 21:30 S4 2 21:05 S3 3 21:30 S2 2 21:30 S1 4 21:30 S6 11 21:00 S7 11 21:00 …" at bounding box center [347, 198] width 507 height 261
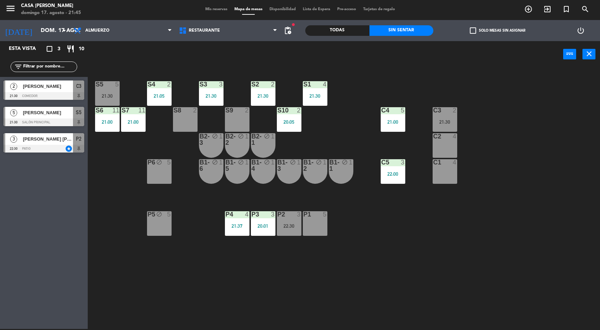
click at [290, 221] on div "P2 3 22:30" at bounding box center [289, 223] width 25 height 25
click at [408, 258] on div "S5 5 21:30 S4 2 21:05 S3 3 21:30 S2 2 21:30 S1 4 21:30 S6 11 21:00 S7 11 21:00 …" at bounding box center [347, 198] width 507 height 261
click at [103, 98] on div "21:30" at bounding box center [107, 95] width 25 height 5
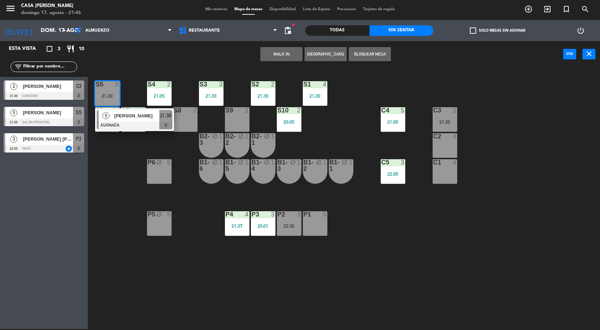
click at [133, 127] on div at bounding box center [134, 125] width 75 height 8
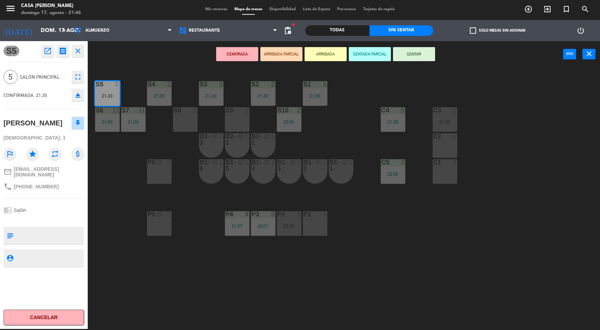
click at [53, 319] on button "Cancelar" at bounding box center [44, 317] width 81 height 16
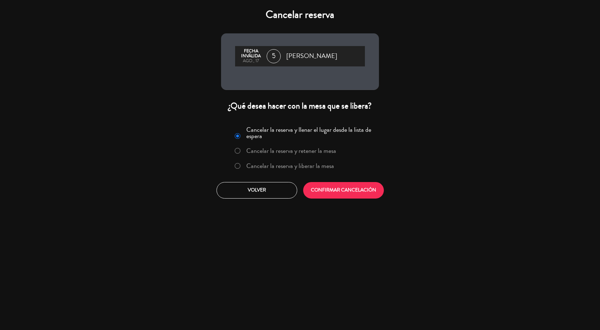
click at [247, 168] on label "Cancelar la reserva y liberar la mesa" at bounding box center [290, 166] width 88 height 6
click at [327, 197] on button "CONFIRMAR CANCELACIÓN" at bounding box center [343, 190] width 81 height 17
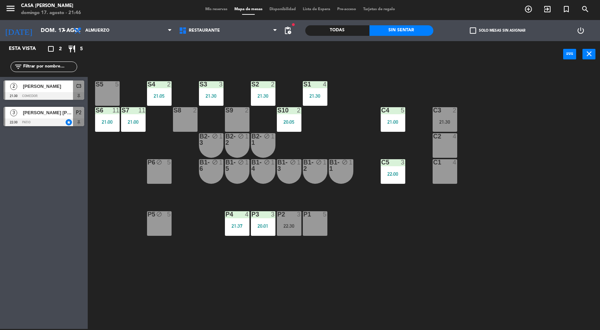
click at [285, 223] on div "22:30" at bounding box center [289, 225] width 25 height 5
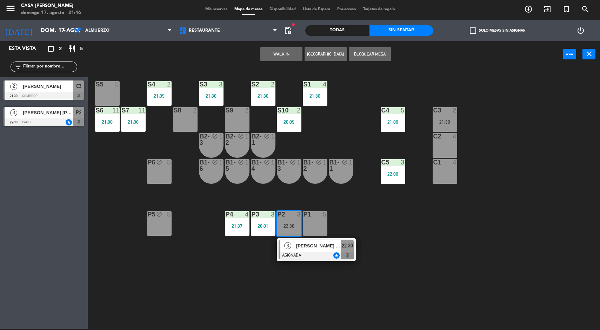
click at [330, 242] on span "[PERSON_NAME] [PERSON_NAME]" at bounding box center [318, 245] width 45 height 7
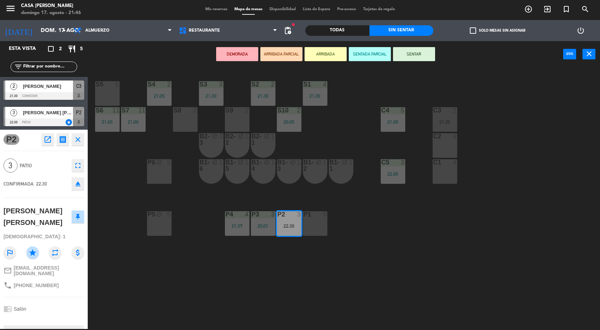
click at [106, 98] on div "S5 5" at bounding box center [107, 93] width 25 height 25
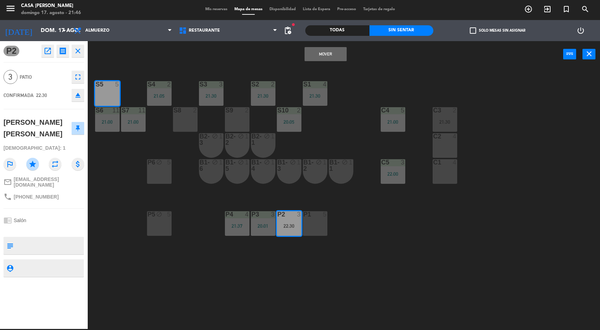
click at [318, 51] on button "Mover" at bounding box center [326, 54] width 42 height 14
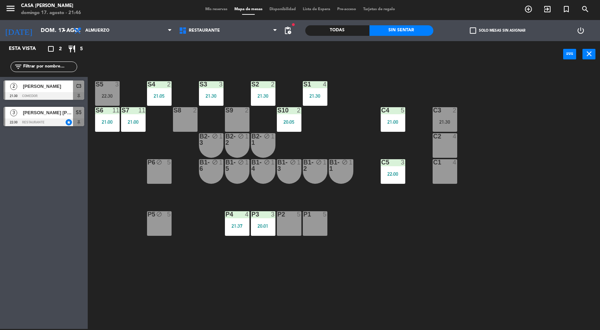
click at [447, 119] on div "21:30" at bounding box center [445, 121] width 25 height 5
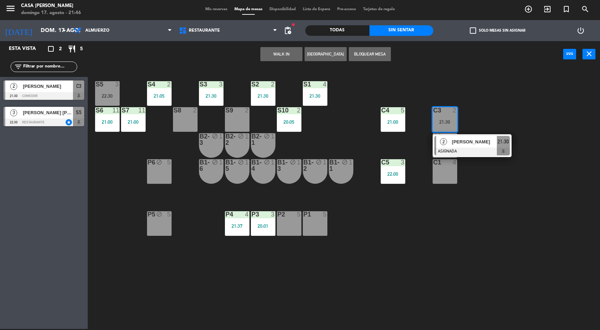
click at [116, 95] on div "22:30" at bounding box center [107, 95] width 25 height 5
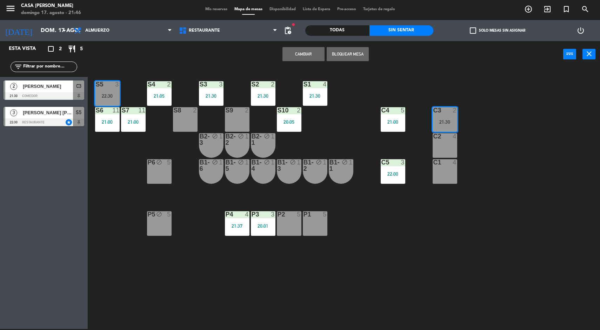
click at [301, 60] on button "Cambiar" at bounding box center [304, 54] width 42 height 14
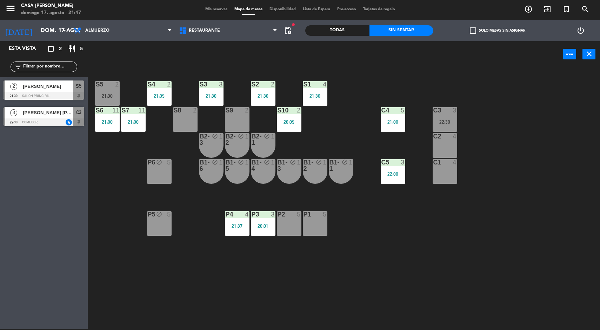
click at [282, 250] on div "S5 2 21:30 S4 2 21:05 S3 3 21:30 S2 2 21:30 S1 4 21:30 S6 11 21:00 S7 11 21:00 …" at bounding box center [347, 198] width 507 height 261
click at [262, 231] on div "P3 3 20:01" at bounding box center [263, 223] width 25 height 25
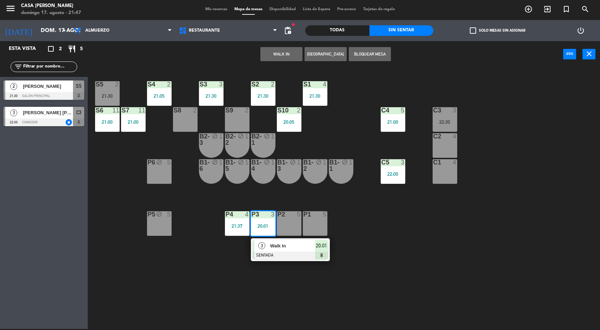
click at [288, 252] on div at bounding box center [290, 255] width 75 height 8
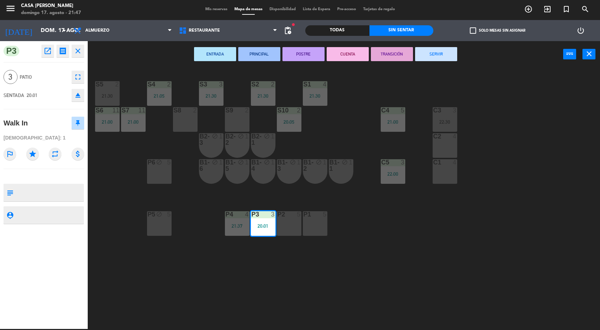
click at [431, 56] on button "SERVIR" at bounding box center [436, 54] width 42 height 14
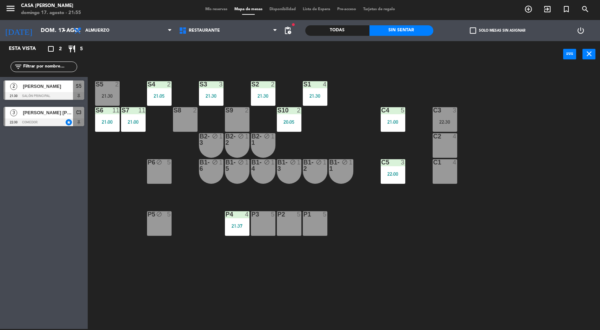
click at [114, 124] on div "21:00" at bounding box center [107, 121] width 25 height 5
click at [539, 248] on div "S5 2 21:30 S4 2 21:05 S3 3 21:30 S2 2 21:30 S1 4 21:30 S6 11 21:00 S7 11 21:00 …" at bounding box center [347, 198] width 507 height 261
click at [96, 84] on div "S5" at bounding box center [96, 84] width 0 height 6
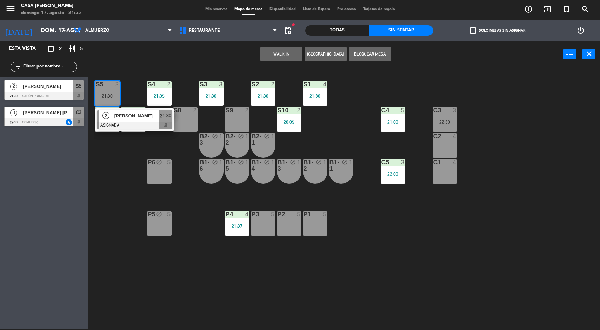
click at [112, 118] on div "2" at bounding box center [106, 116] width 15 height 12
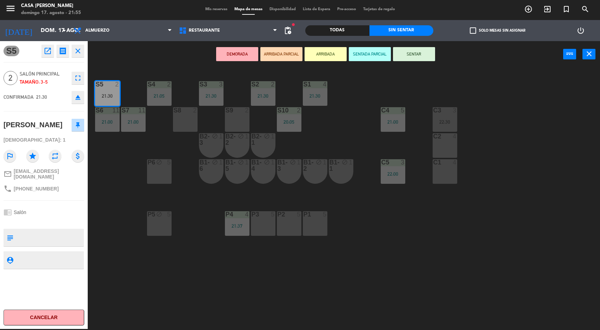
click at [414, 50] on button "SENTAR" at bounding box center [414, 54] width 42 height 14
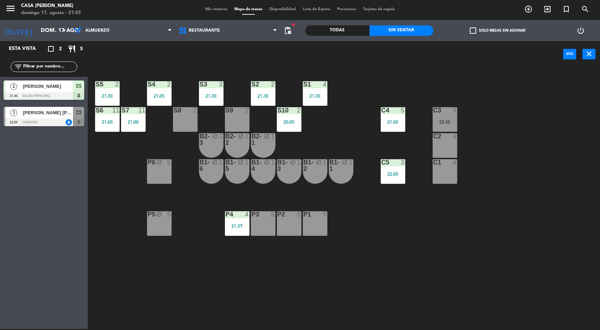
click at [545, 286] on div "S5 2 21:30 S4 2 21:05 S3 3 21:30 S2 2 21:30 S1 4 21:30 S6 11 21:00 S7 11 21:00 …" at bounding box center [347, 198] width 507 height 261
click at [518, 259] on div "S5 2 21:30 S4 2 21:05 S3 3 21:30 S2 2 21:30 S1 4 21:30 S6 11 21:00 S7 11 21:00 …" at bounding box center [347, 198] width 507 height 261
click at [456, 121] on div "22:30" at bounding box center [445, 121] width 25 height 5
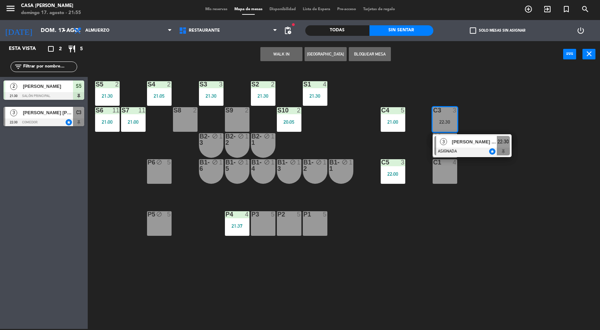
click at [488, 147] on div "[PERSON_NAME] [PERSON_NAME]" at bounding box center [474, 142] width 46 height 12
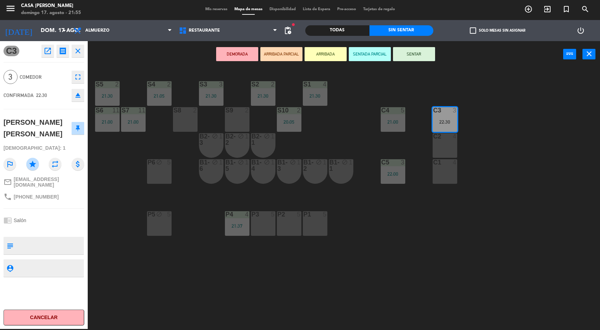
click at [456, 150] on div "C2 4" at bounding box center [445, 145] width 25 height 25
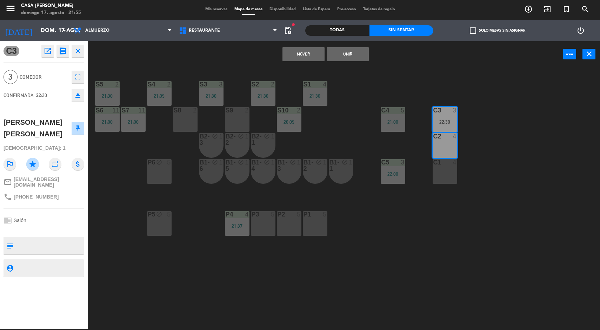
click at [302, 58] on button "Mover" at bounding box center [304, 54] width 42 height 14
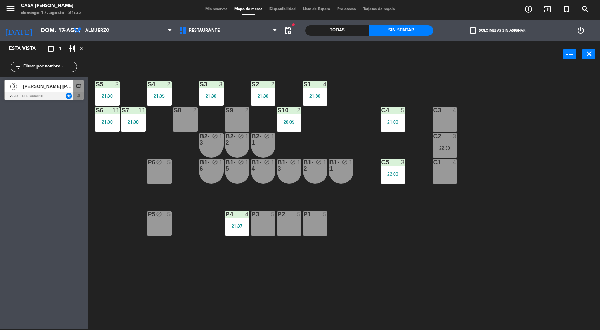
click at [443, 121] on div "C3 4" at bounding box center [445, 119] width 25 height 25
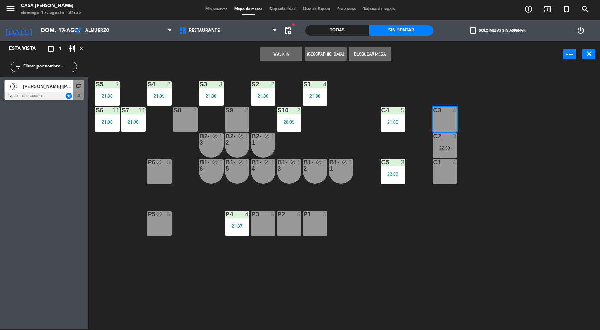
click at [273, 53] on button "WALK IN" at bounding box center [282, 54] width 42 height 14
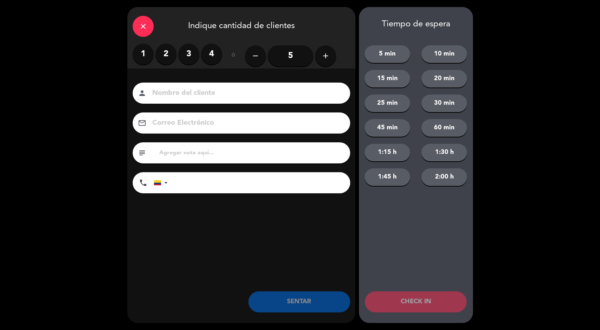
click at [160, 54] on label "2" at bounding box center [166, 54] width 21 height 21
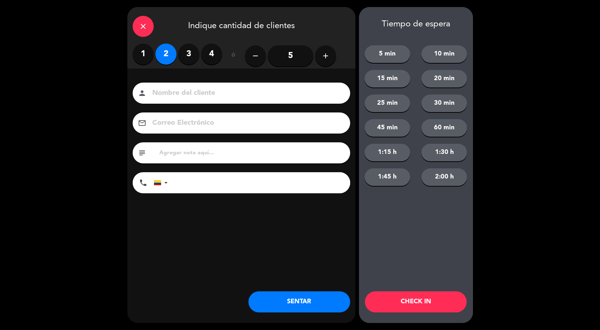
click at [319, 328] on div "close Indique cantidad de clientes 1 2 3 4 ó remove 5 add Nombre del cliente pe…" at bounding box center [300, 165] width 600 height 330
click at [298, 310] on button "SENTAR" at bounding box center [300, 301] width 102 height 21
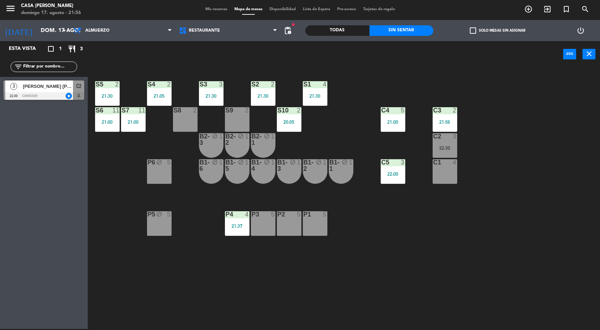
click at [515, 268] on div "S5 2 21:30 S4 2 21:05 S3 3 21:30 S2 2 21:30 S1 4 21:30 S6 11 21:00 S7 11 21:00 …" at bounding box center [347, 198] width 507 height 261
click at [248, 110] on div "2" at bounding box center [247, 110] width 4 height 6
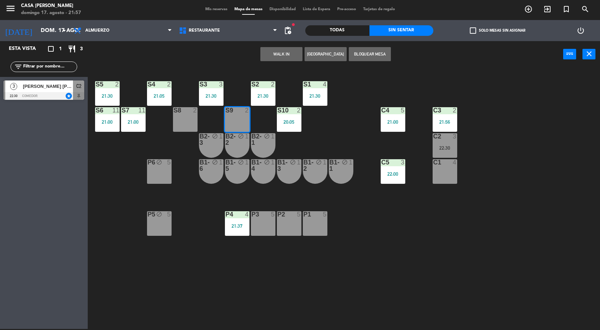
click at [270, 54] on button "WALK IN" at bounding box center [282, 54] width 42 height 14
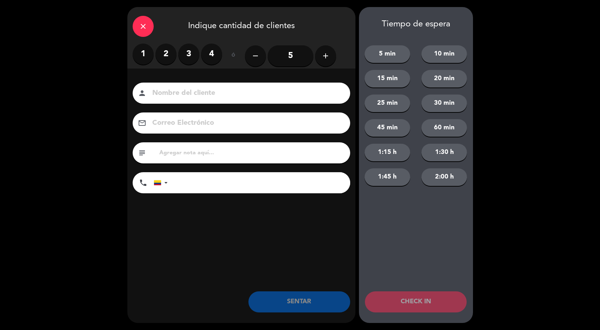
click at [167, 51] on label "2" at bounding box center [166, 54] width 21 height 21
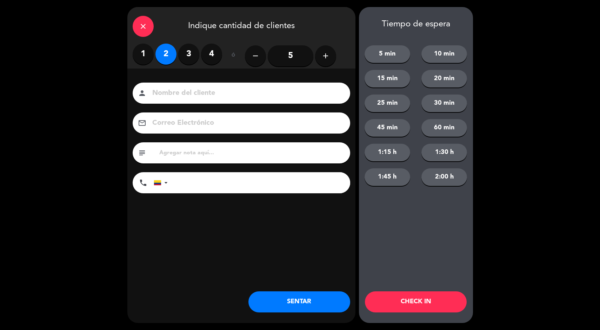
click at [285, 292] on button "SENTAR" at bounding box center [300, 301] width 102 height 21
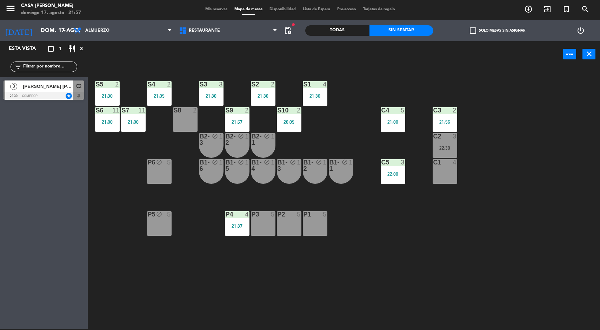
click at [537, 253] on div "S5 2 21:30 S4 2 21:05 S3 3 21:30 S2 2 21:30 S1 4 21:30 S6 11 21:00 S7 11 21:00 …" at bounding box center [347, 198] width 507 height 261
click at [410, 110] on div "5" at bounding box center [405, 110] width 12 height 6
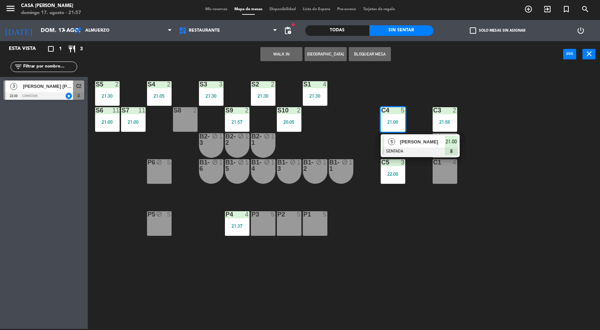
click at [416, 144] on span "[PERSON_NAME]" at bounding box center [422, 141] width 45 height 7
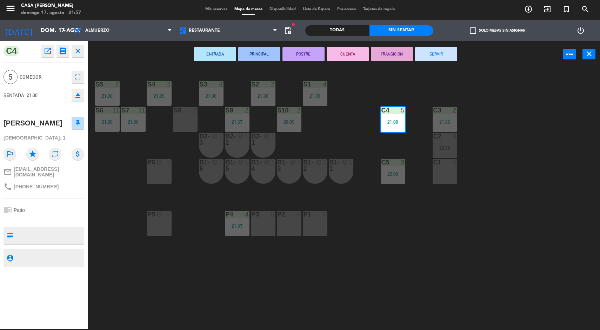
click at [429, 50] on button "SERVIR" at bounding box center [436, 54] width 42 height 14
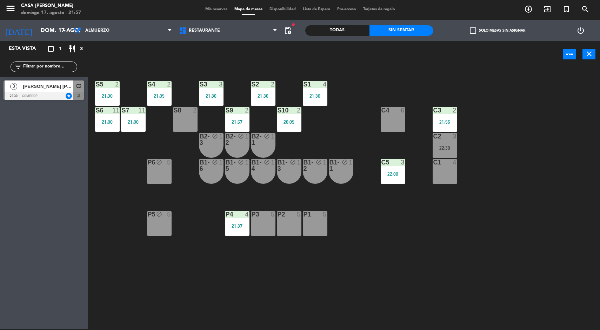
click at [539, 301] on div "S5 2 21:30 S4 2 21:05 S3 3 21:30 S2 2 21:30 S1 4 21:30 S6 11 21:00 S7 11 21:00 …" at bounding box center [347, 198] width 507 height 261
click at [109, 121] on div "21:00" at bounding box center [107, 121] width 25 height 5
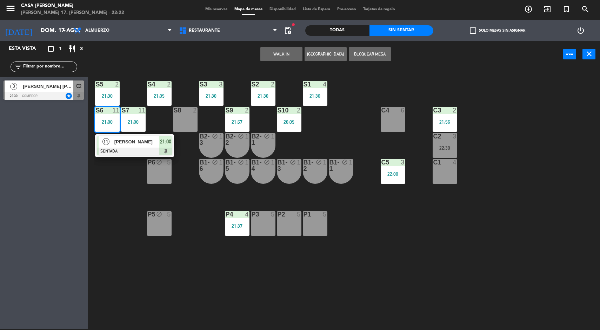
click at [112, 153] on div at bounding box center [134, 151] width 75 height 8
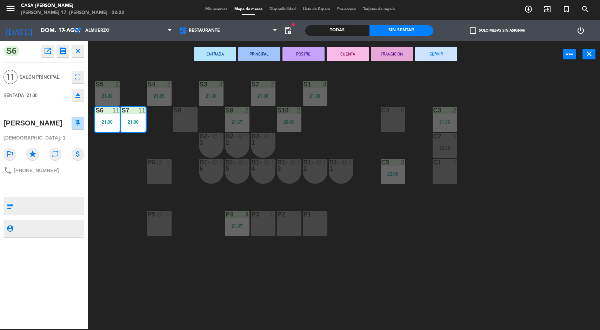
click at [436, 58] on button "SERVIR" at bounding box center [436, 54] width 42 height 14
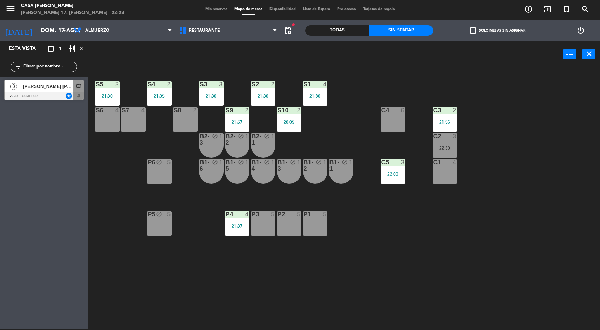
click at [410, 192] on div "S5 2 21:30 S4 2 21:05 S3 3 21:30 S2 2 21:30 S1 4 21:30 S6 4 S7 4 S8 2 S9 2 21:5…" at bounding box center [347, 198] width 507 height 261
